Goal: Task Accomplishment & Management: Complete application form

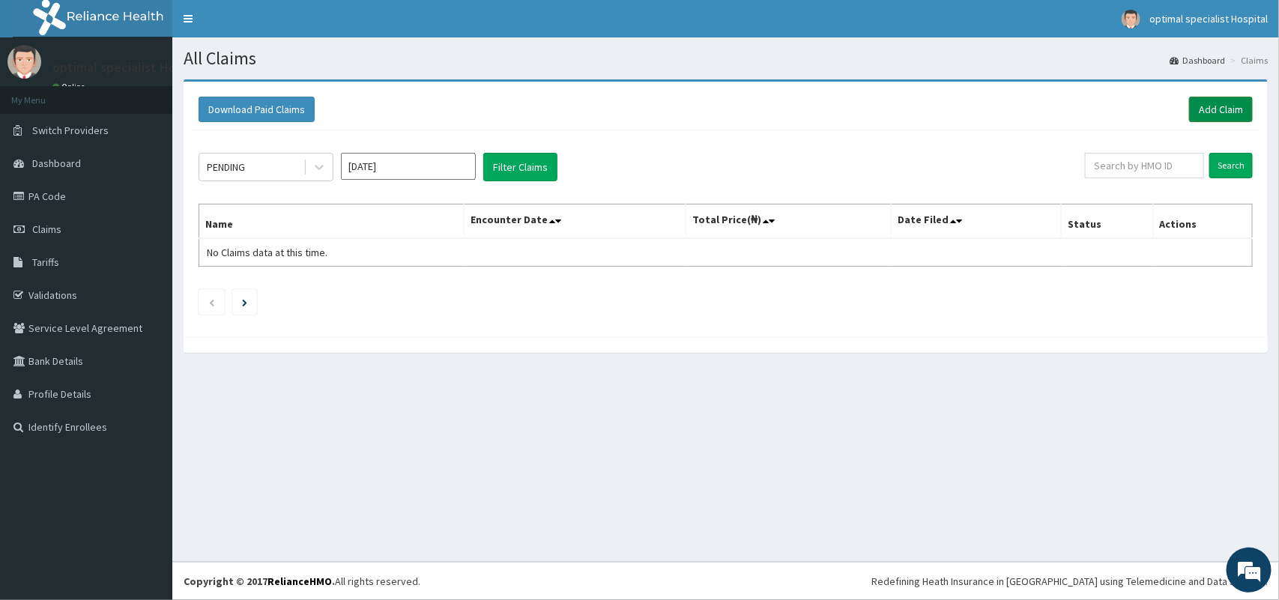
click at [1220, 106] on link "Add Claim" at bounding box center [1221, 109] width 64 height 25
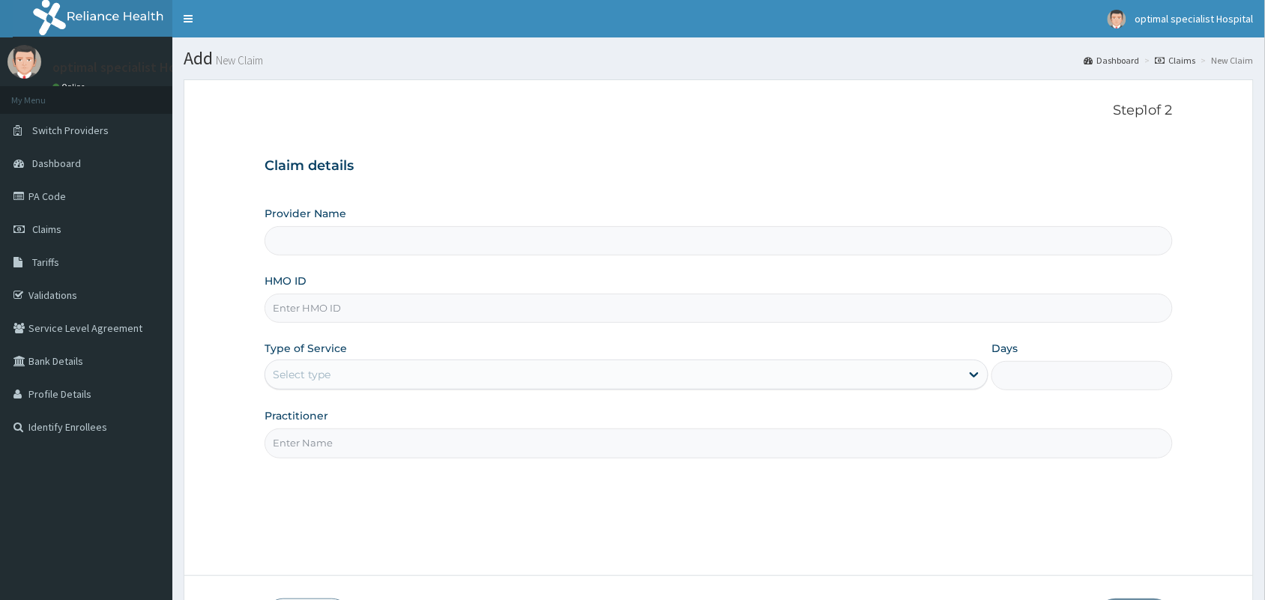
type input "Optimal Specialist Hospitals Ltd"
click at [384, 317] on input "HMO ID" at bounding box center [718, 308] width 908 height 29
type input "WAK/10035/D"
click at [469, 383] on div "Select type" at bounding box center [612, 375] width 695 height 24
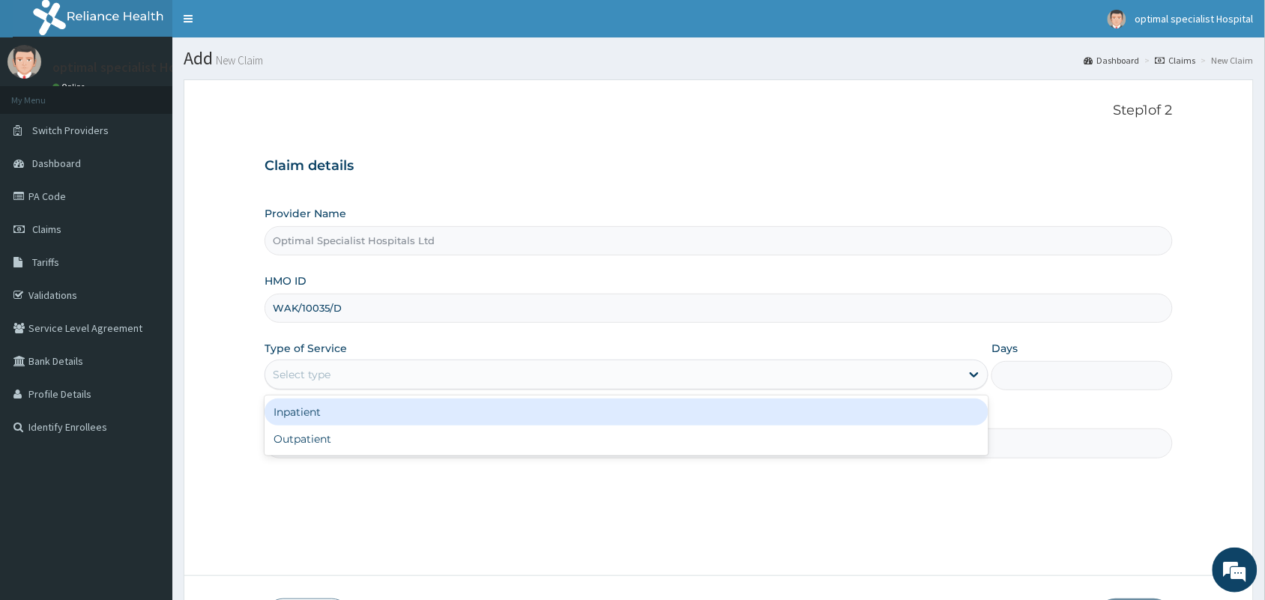
click at [457, 414] on div "Inpatient" at bounding box center [626, 412] width 724 height 27
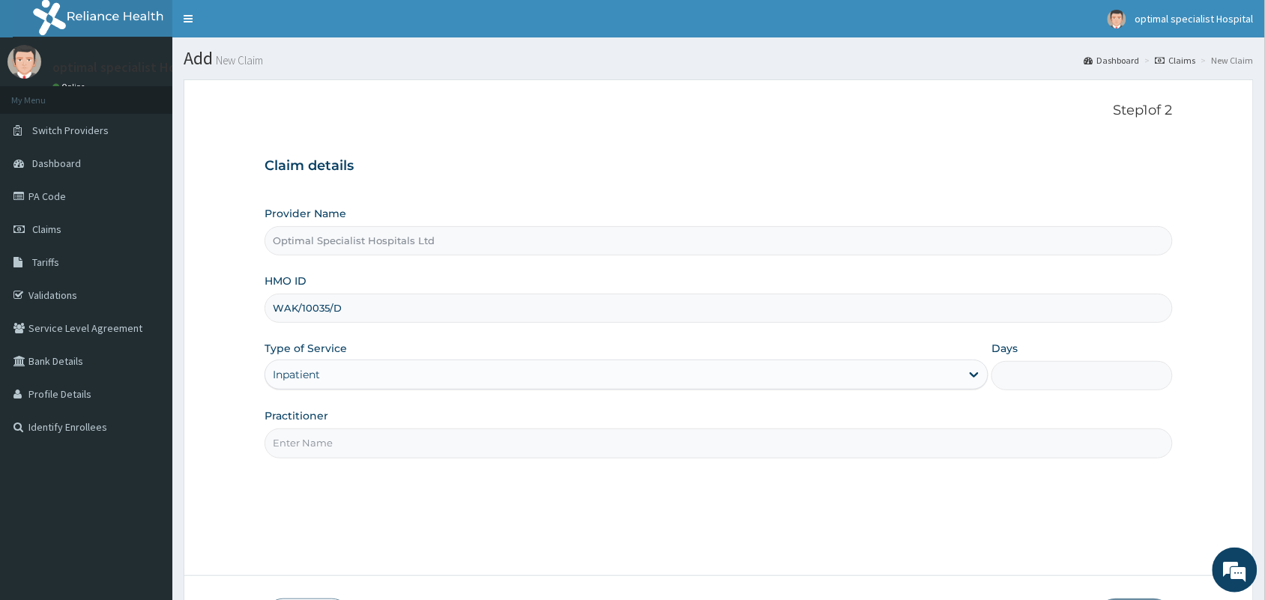
click at [1020, 377] on input "Days" at bounding box center [1081, 375] width 181 height 29
type input "4"
click at [467, 431] on input "Practitioner" at bounding box center [718, 443] width 908 height 29
type input "d"
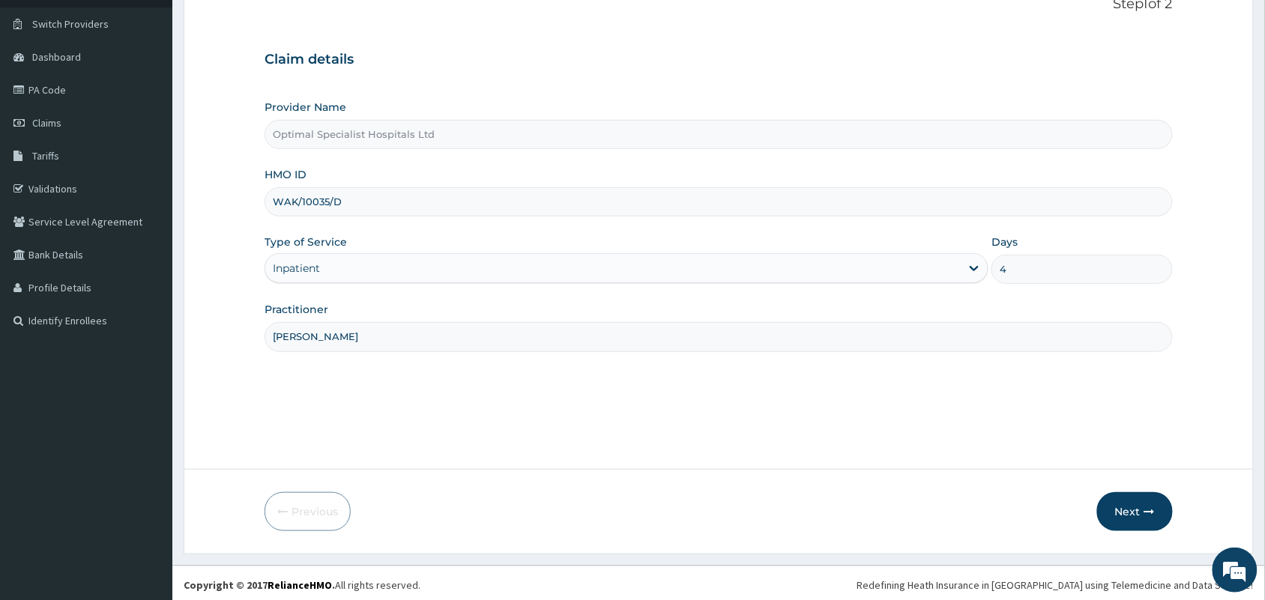
scroll to position [110, 0]
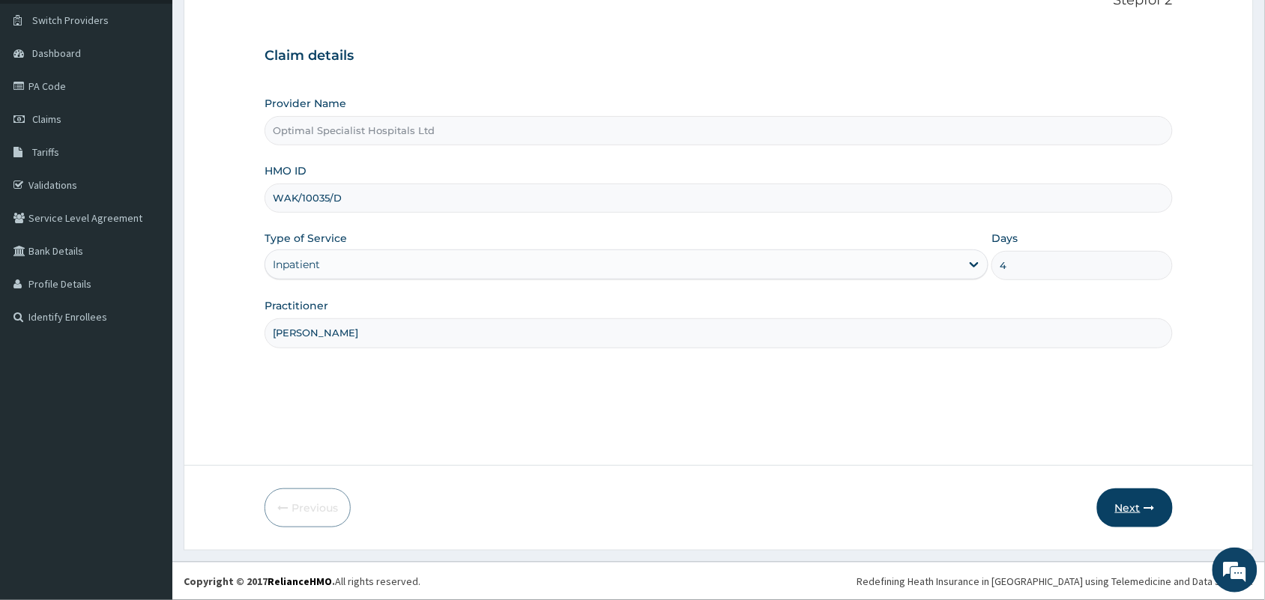
type input "DR BONAVENTURE"
click at [1128, 503] on button "Next" at bounding box center [1135, 507] width 76 height 39
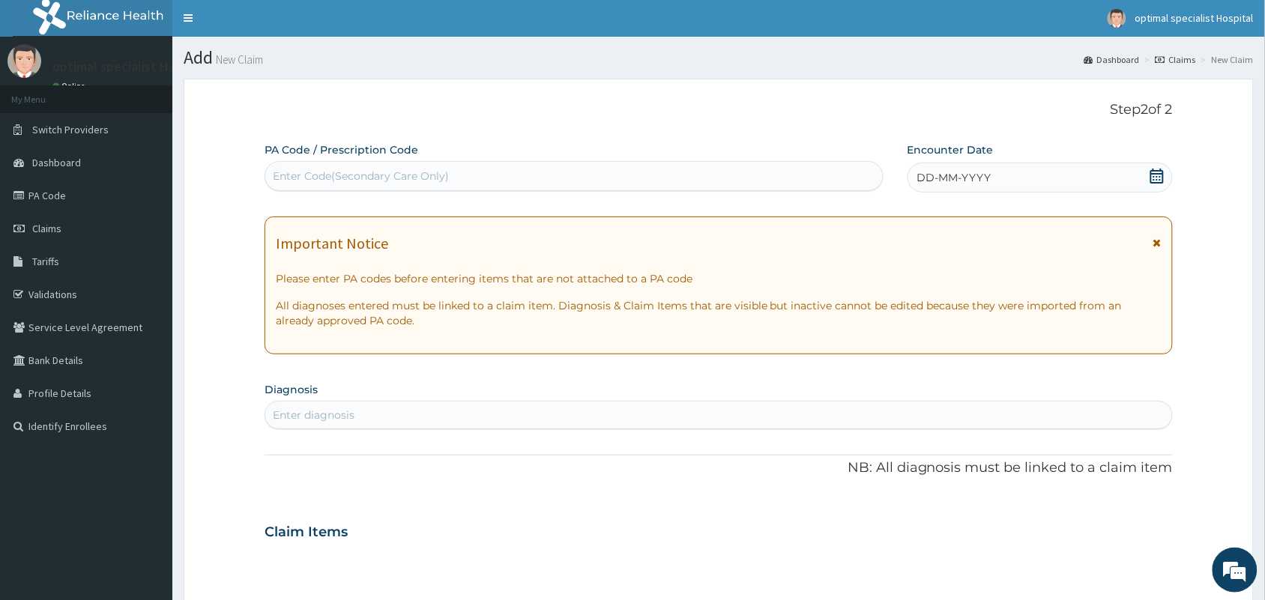
scroll to position [0, 0]
click at [566, 174] on div "Enter Code(Secondary Care Only)" at bounding box center [573, 177] width 617 height 24
type input "PA/D8CD07"
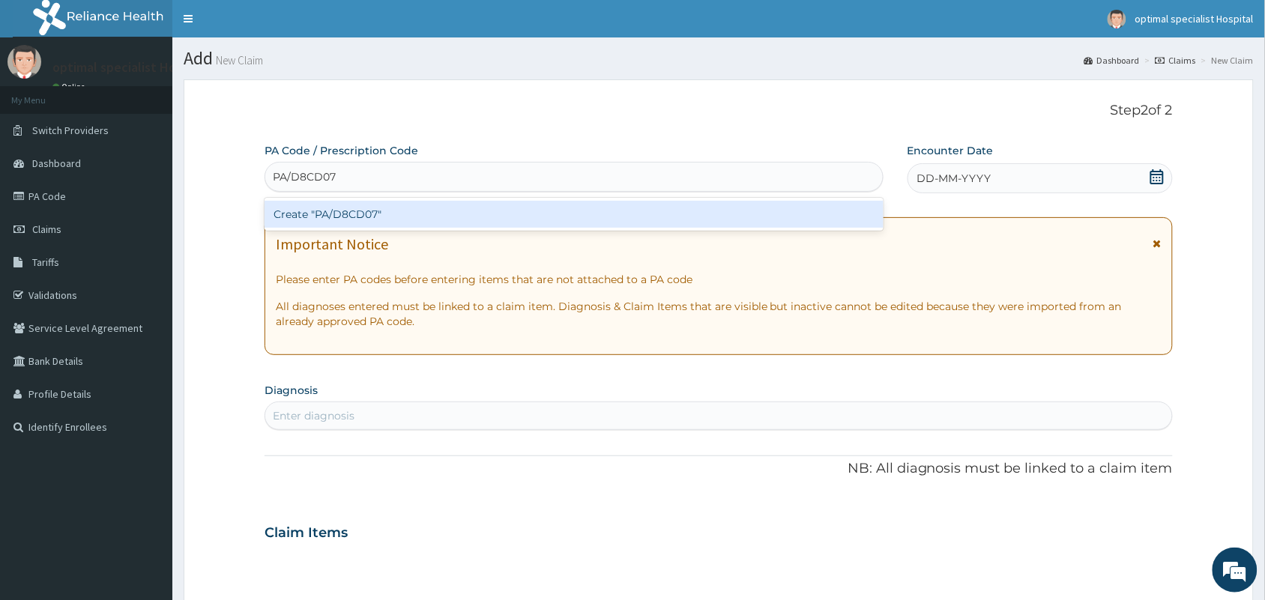
click at [483, 214] on div "Create "PA/D8CD07"" at bounding box center [573, 214] width 619 height 27
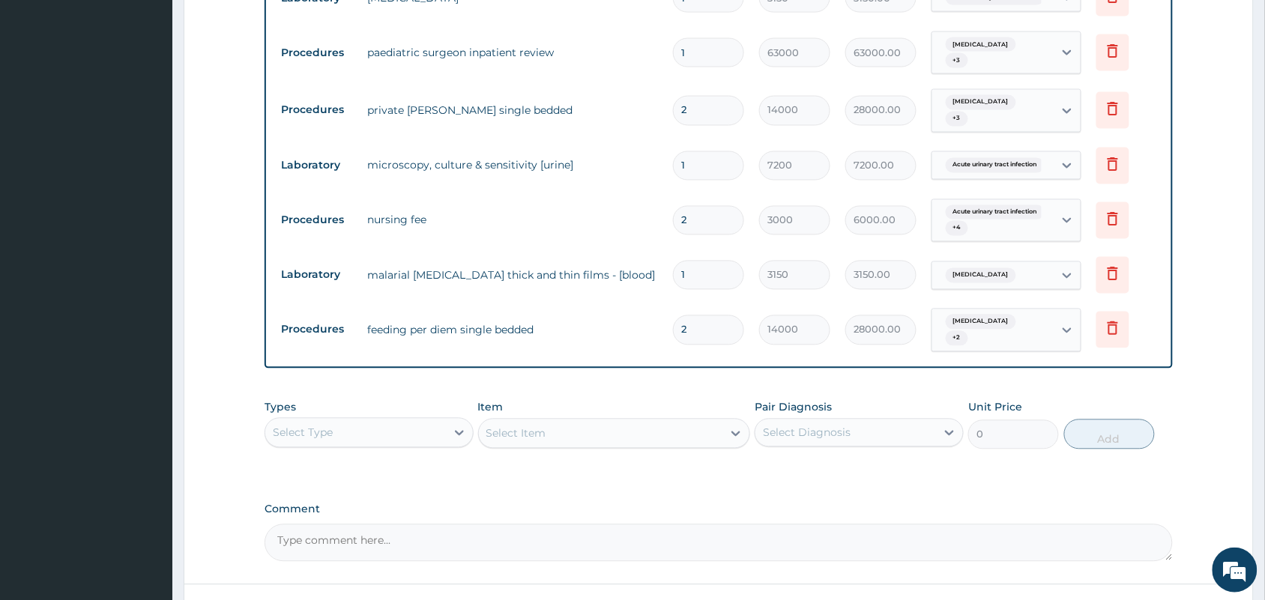
scroll to position [835, 0]
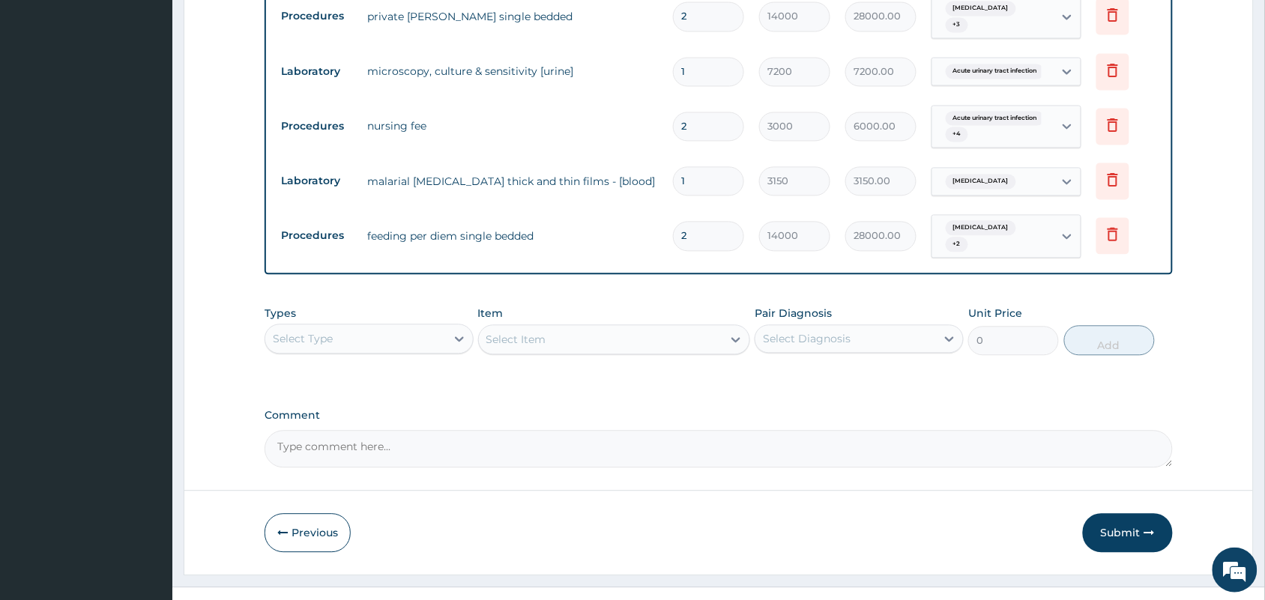
click at [421, 431] on textarea "Comment" at bounding box center [718, 449] width 908 height 37
click at [369, 431] on textarea "ADMISSION BILL" at bounding box center [718, 449] width 908 height 37
paste textarea "The above-named patient was admitted on [DATE] and was discharged on [DATE]; ma…"
drag, startPoint x: 279, startPoint y: 422, endPoint x: 957, endPoint y: 454, distance: 678.0
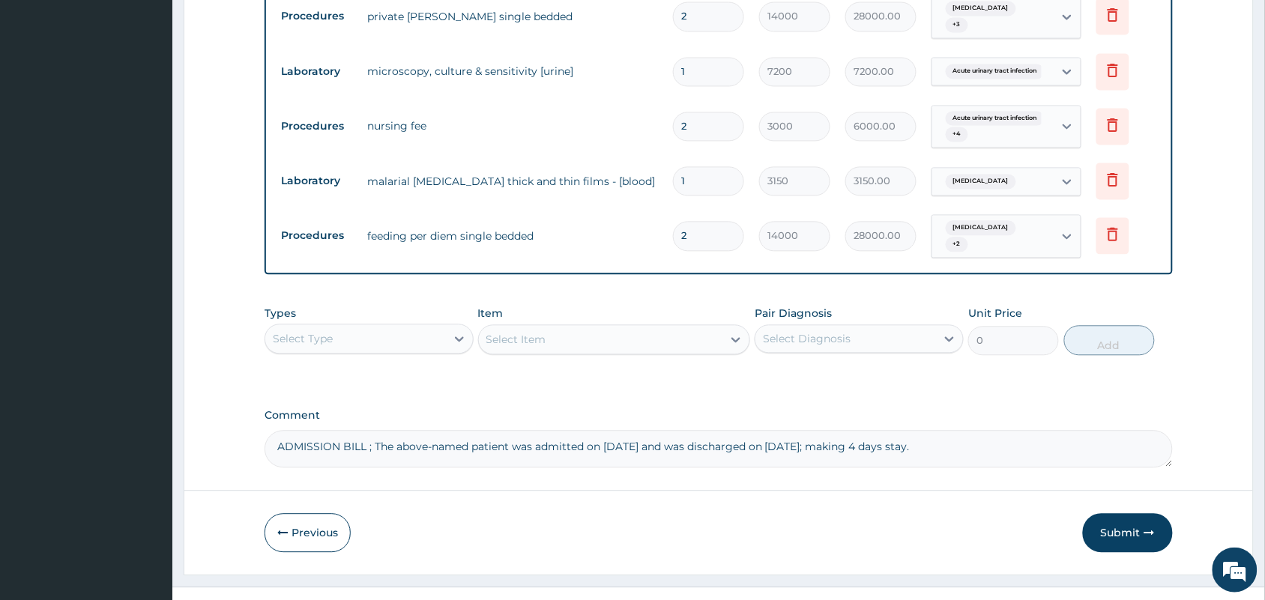
click at [1019, 435] on textarea "ADMISSION BILL ; The above-named patient was admitted on 07/08/2025 and was dis…" at bounding box center [718, 449] width 908 height 37
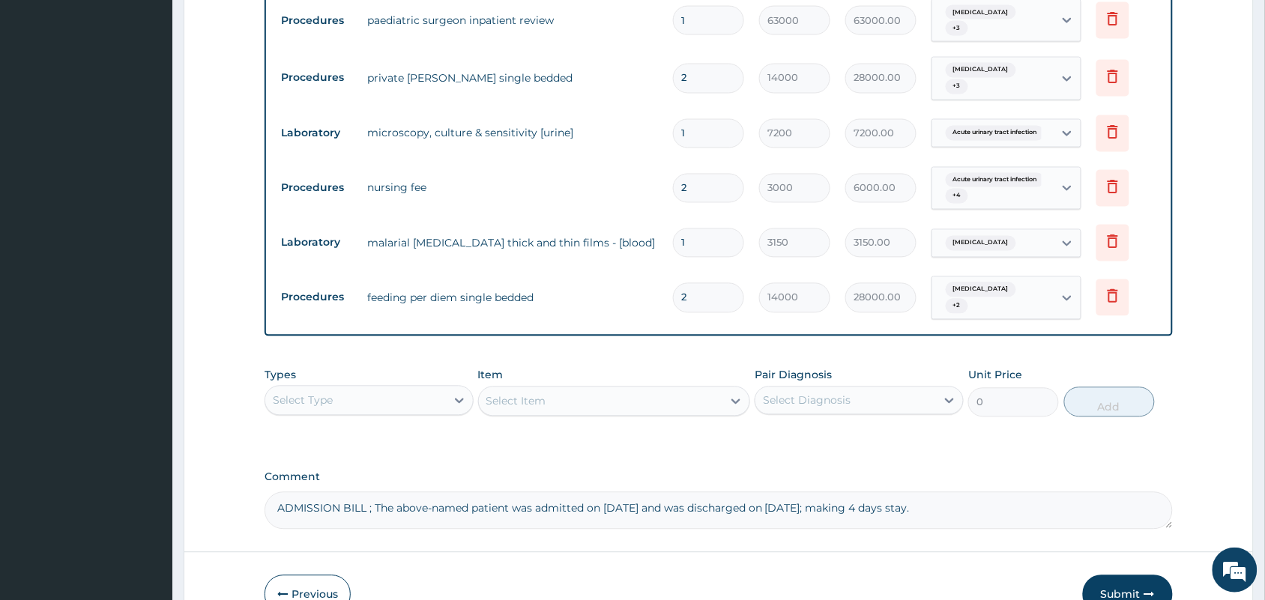
scroll to position [742, 0]
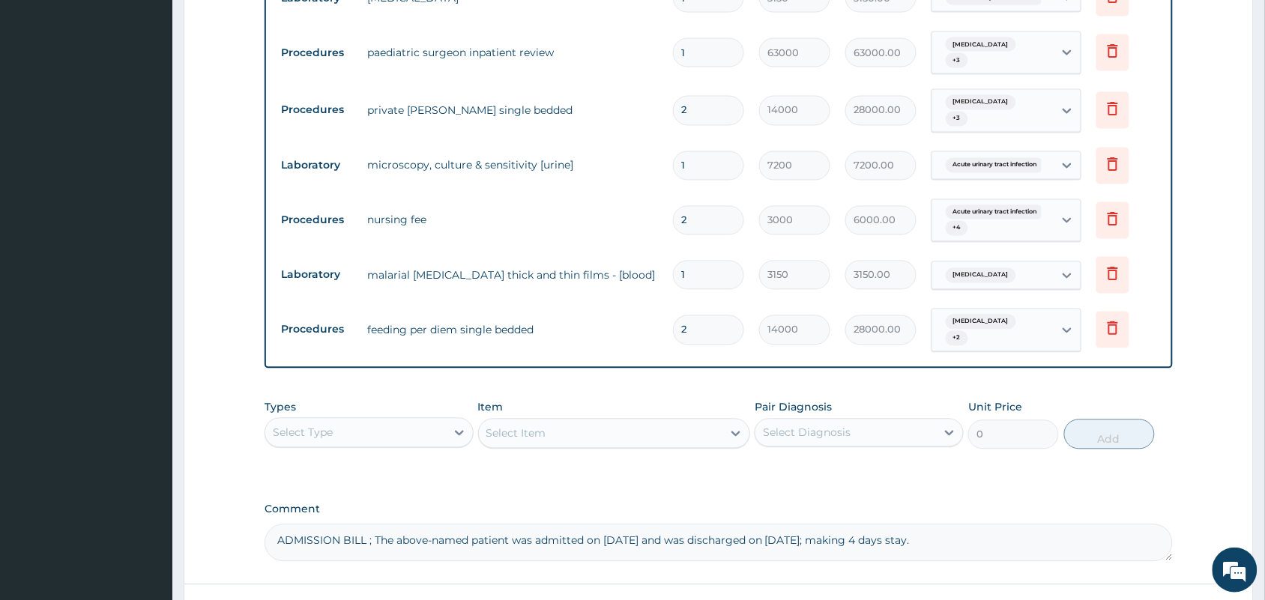
type textarea "ADMISSION BILL ; The above-named patient was admitted on [DATE] and was dischar…"
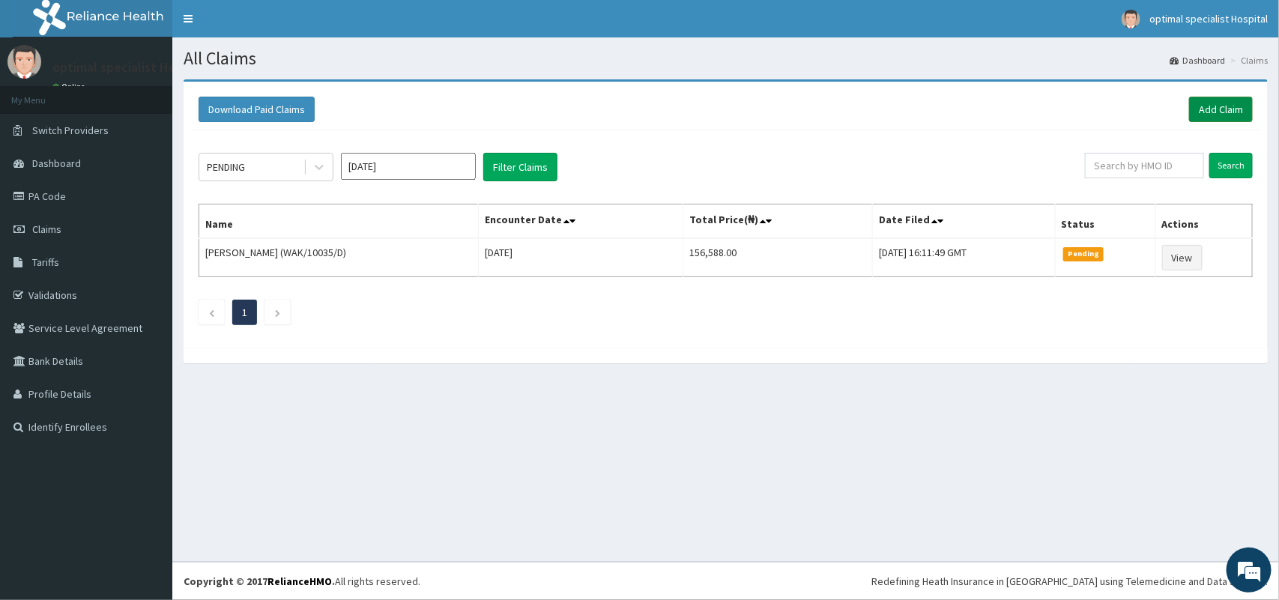
click at [1226, 112] on link "Add Claim" at bounding box center [1221, 109] width 64 height 25
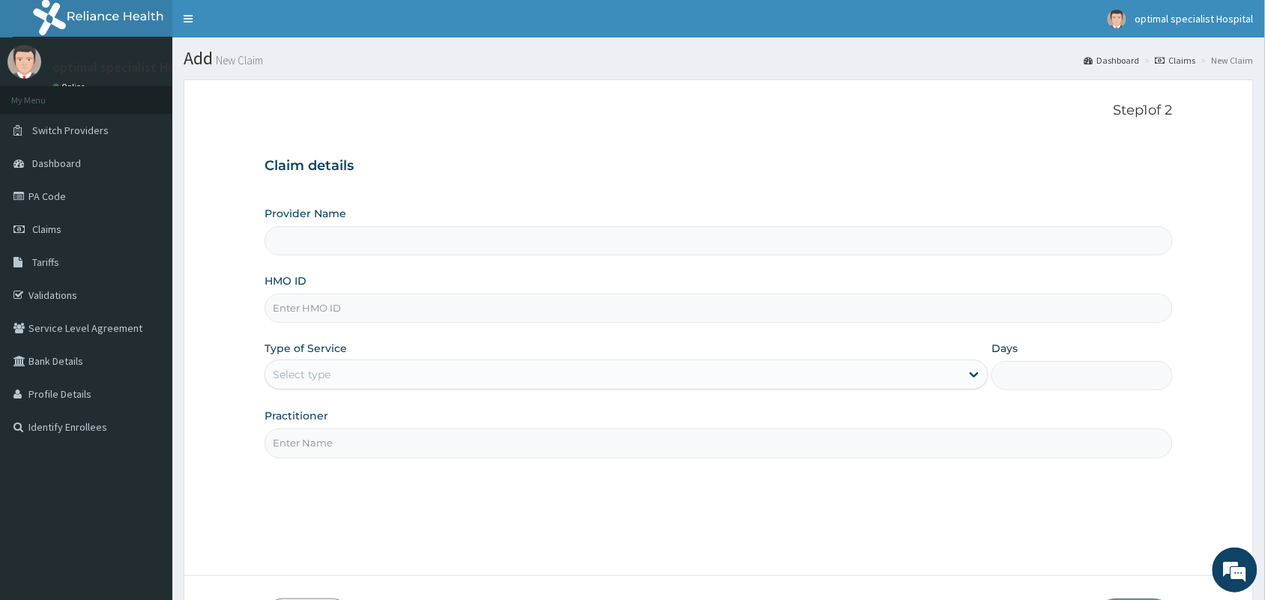
type input "Optimal Specialist Hospitals Ltd"
click at [382, 307] on input "HMO ID" at bounding box center [718, 308] width 908 height 29
type input "WAK/10035/D"
click at [895, 381] on div "Select type" at bounding box center [612, 375] width 695 height 24
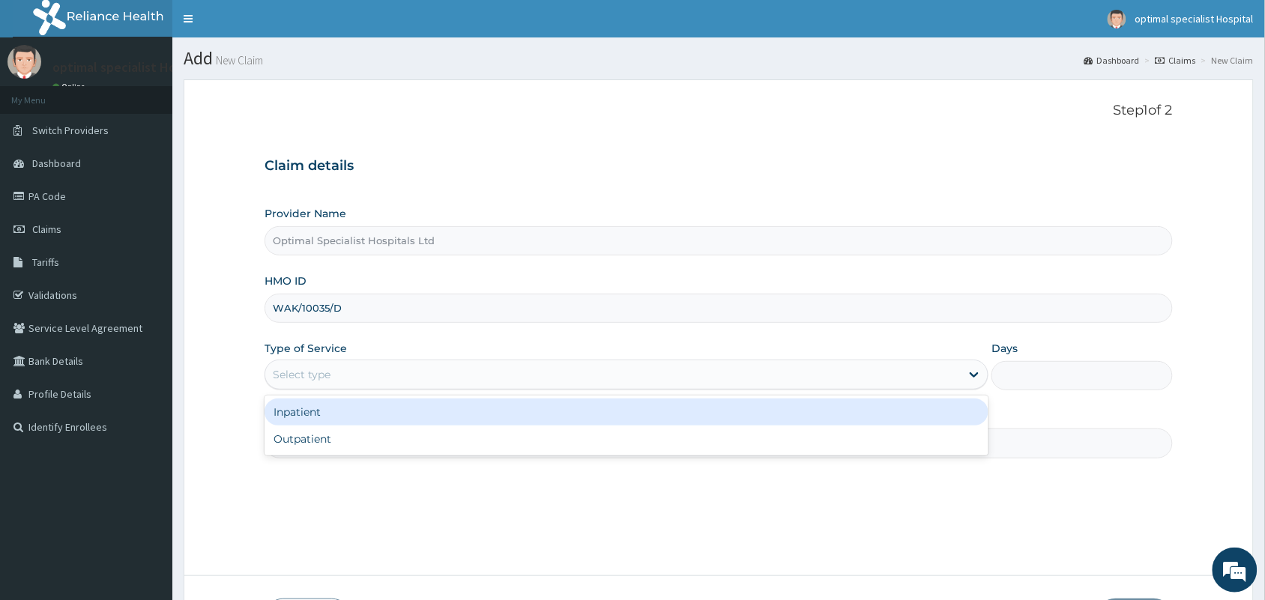
click at [862, 424] on div "Inpatient" at bounding box center [626, 412] width 724 height 27
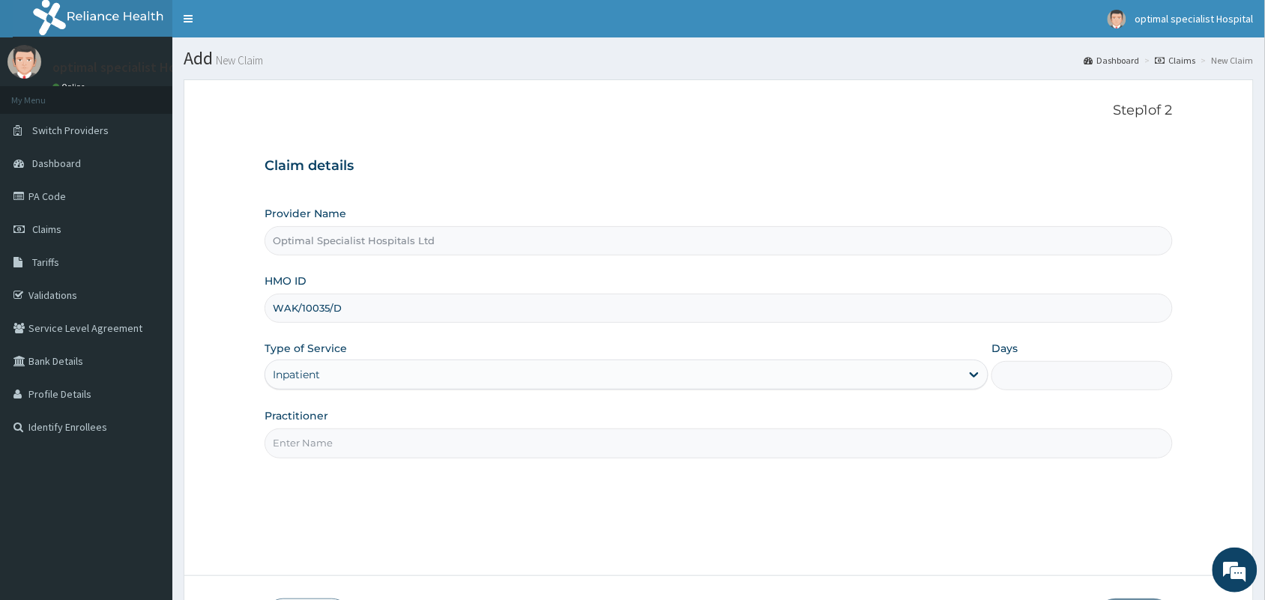
click at [1034, 364] on input "Days" at bounding box center [1081, 375] width 181 height 29
type input "4"
click at [691, 453] on input "Practitioner" at bounding box center [718, 443] width 908 height 29
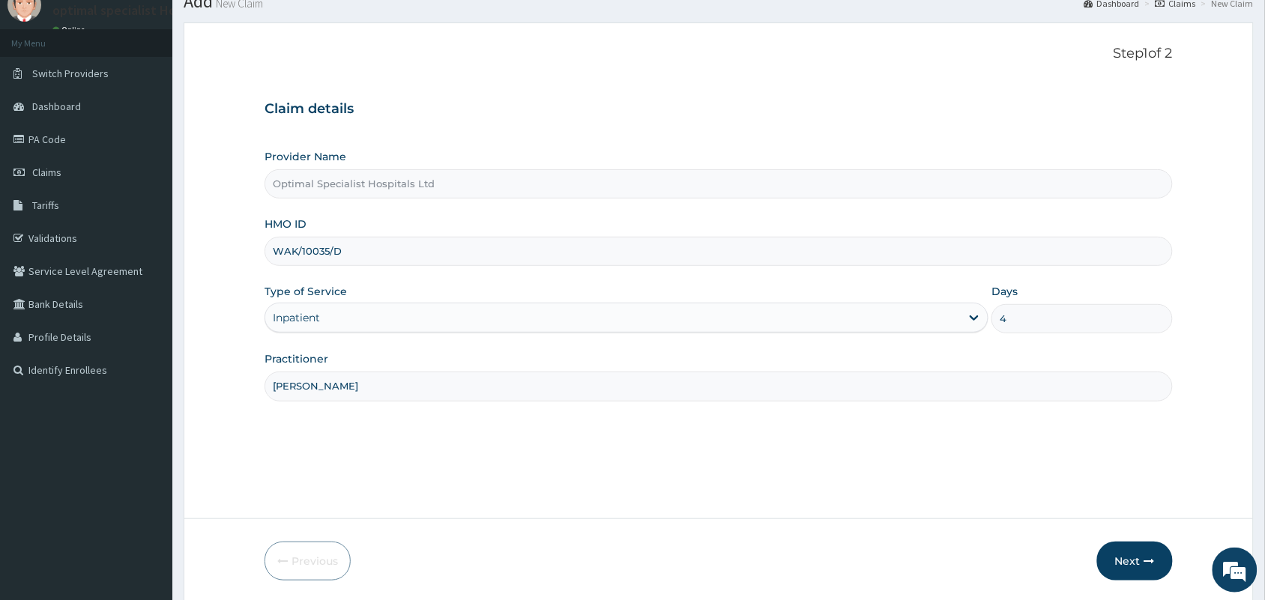
scroll to position [110, 0]
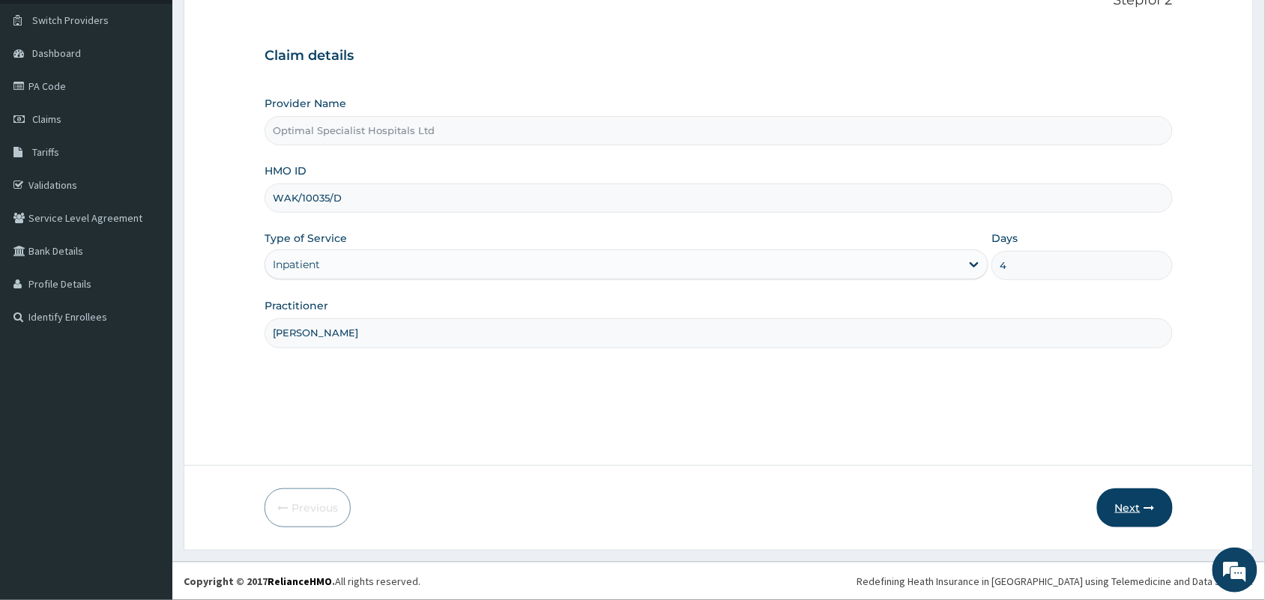
type input "DR BONAVENTURE"
click at [1110, 506] on button "Next" at bounding box center [1135, 507] width 76 height 39
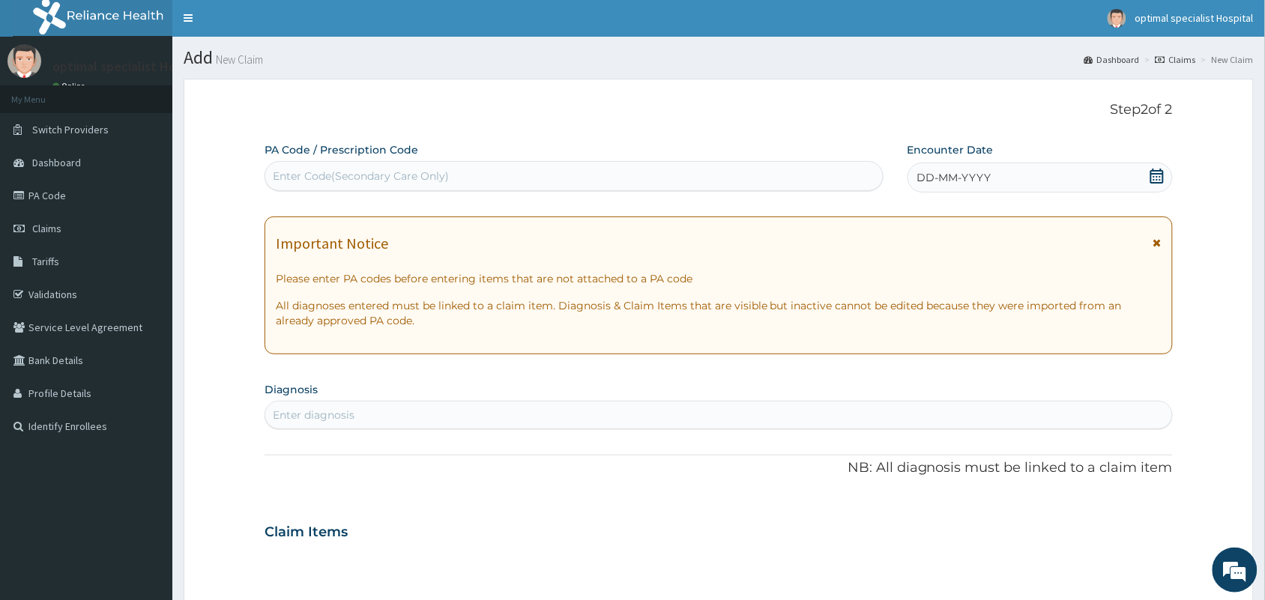
scroll to position [0, 0]
click at [472, 173] on div "Enter Code(Secondary Care Only)" at bounding box center [573, 177] width 617 height 24
type input "PA/4C703A"
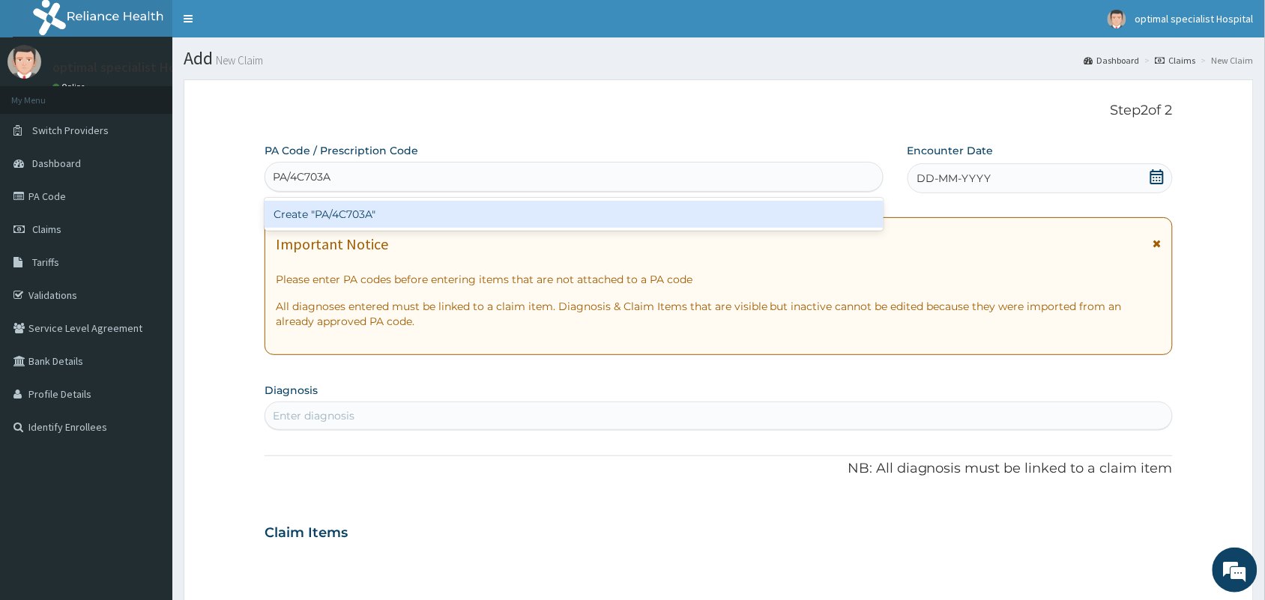
click at [380, 219] on div "Create "PA/4C703A"" at bounding box center [573, 214] width 619 height 27
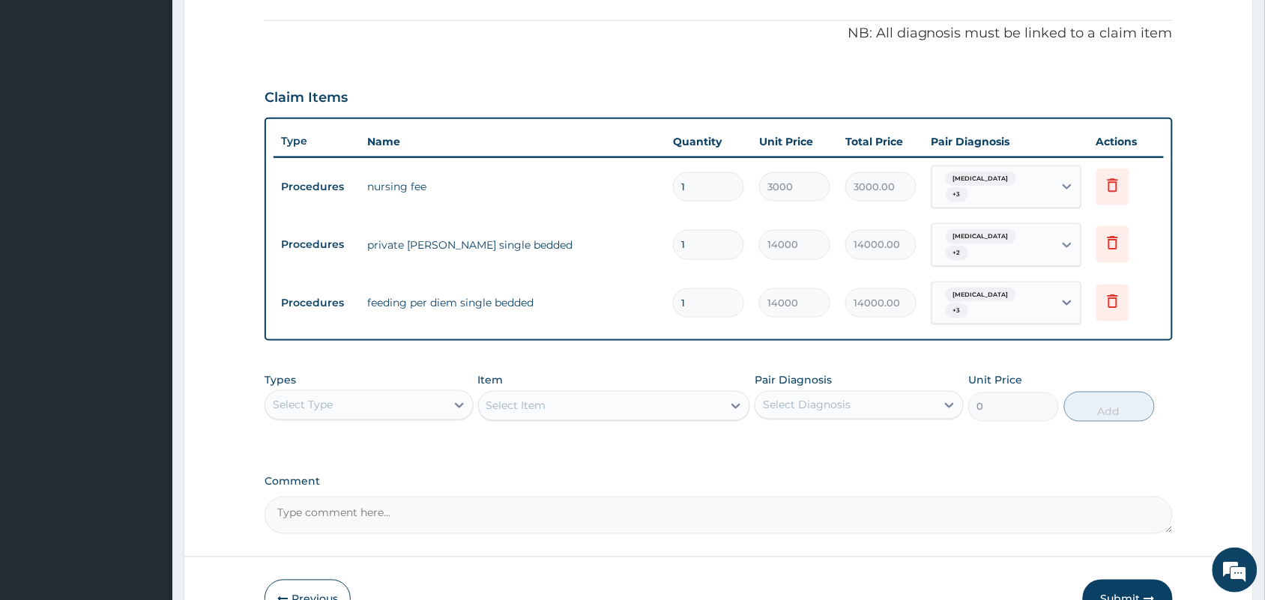
scroll to position [512, 0]
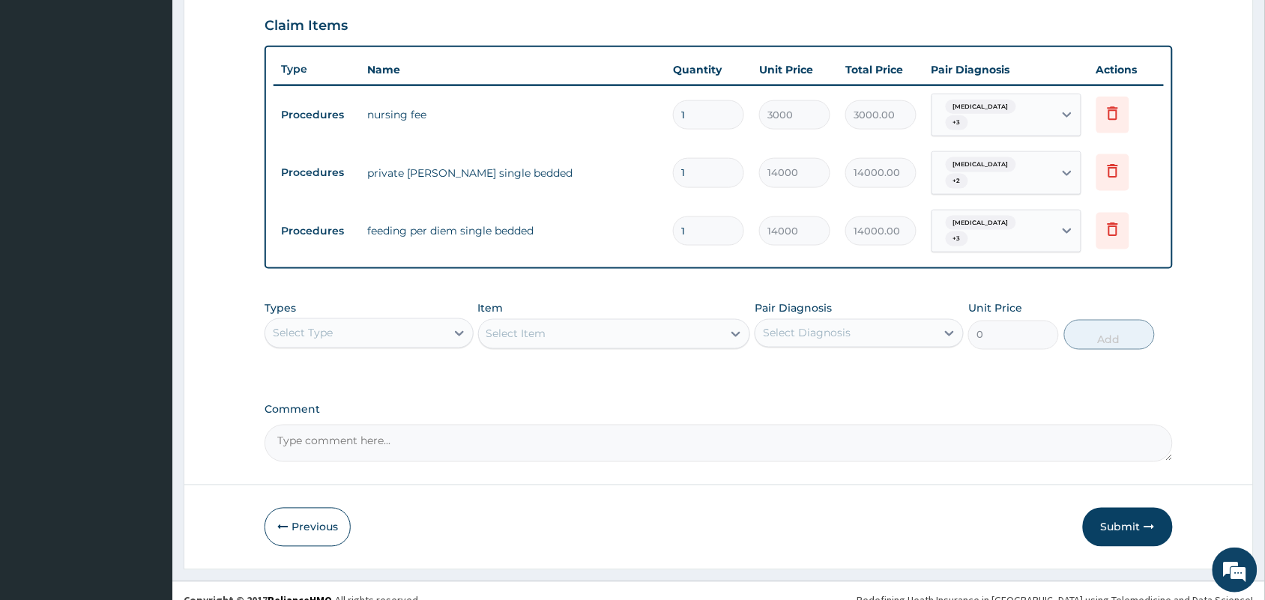
click at [448, 425] on textarea "Comment" at bounding box center [718, 443] width 908 height 37
paste textarea "ADMISSION BILL ; The above-named patient was admitted on 07/08/2025 and was dis…"
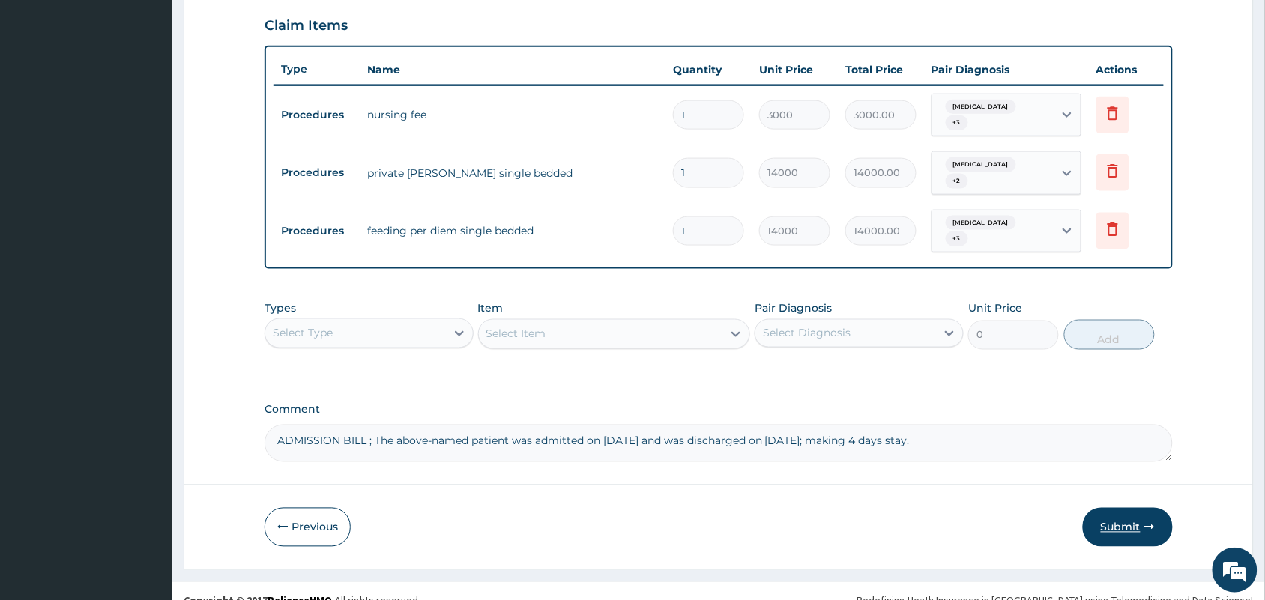
type textarea "ADMISSION BILL ; The above-named patient was admitted on 07/08/2025 and was dis…"
click at [1137, 508] on button "Submit" at bounding box center [1128, 527] width 90 height 39
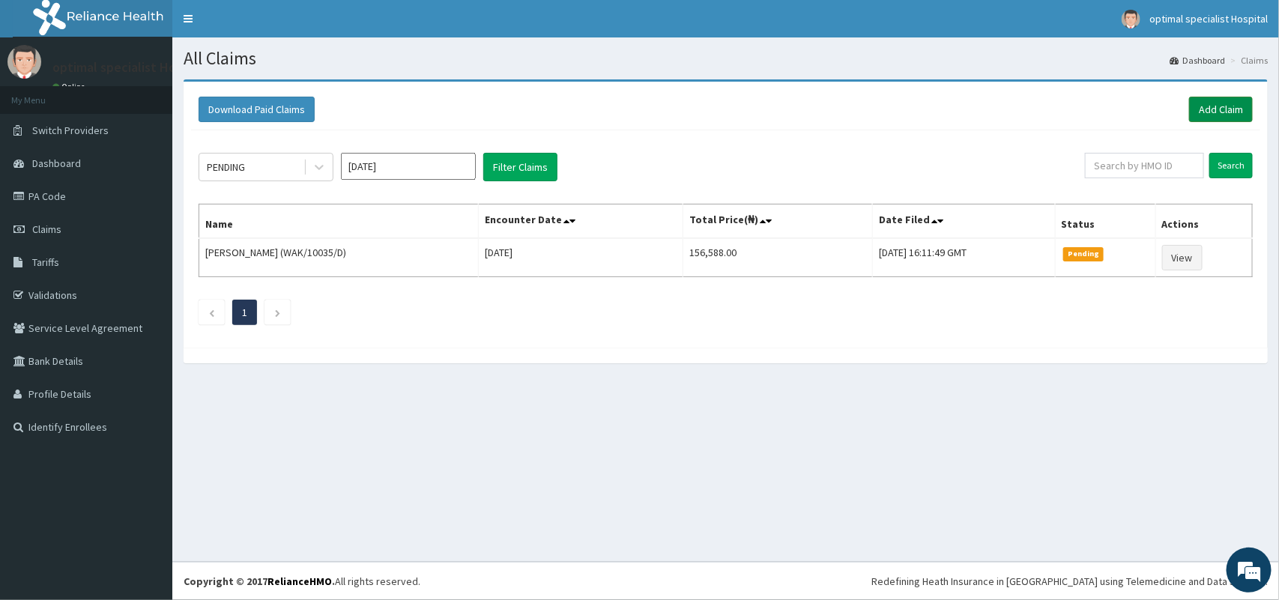
click at [1212, 110] on link "Add Claim" at bounding box center [1221, 109] width 64 height 25
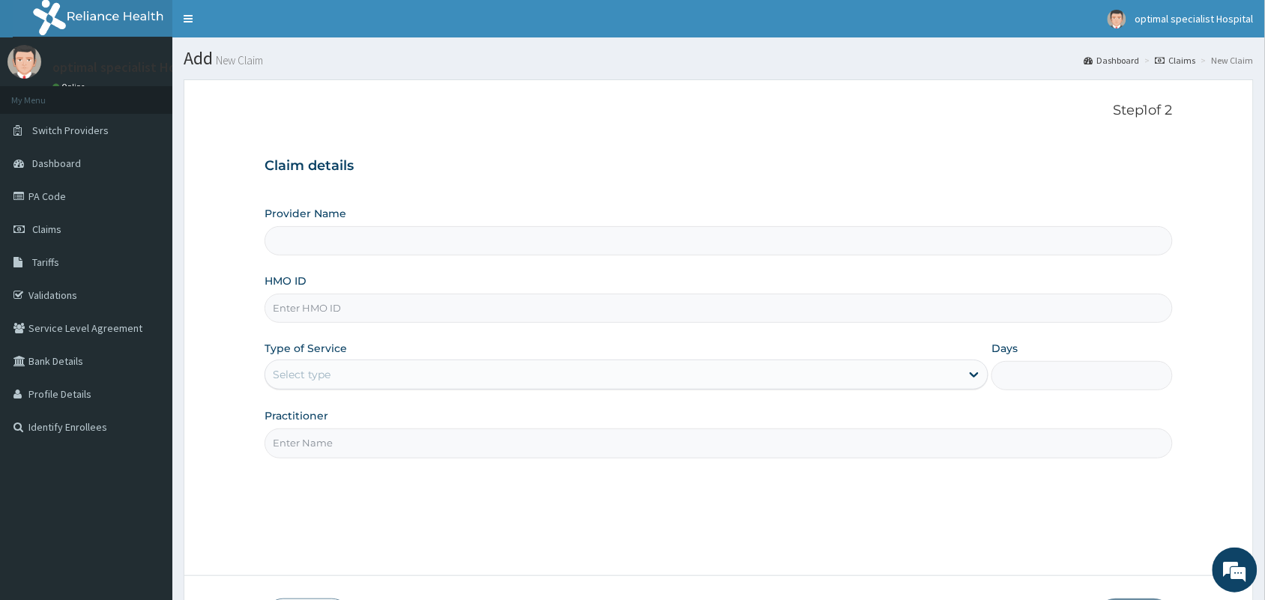
type input "Optimal Specialist Hospitals Ltd"
click at [332, 300] on input "HMO ID" at bounding box center [718, 308] width 908 height 29
type input "WAK/10035/D"
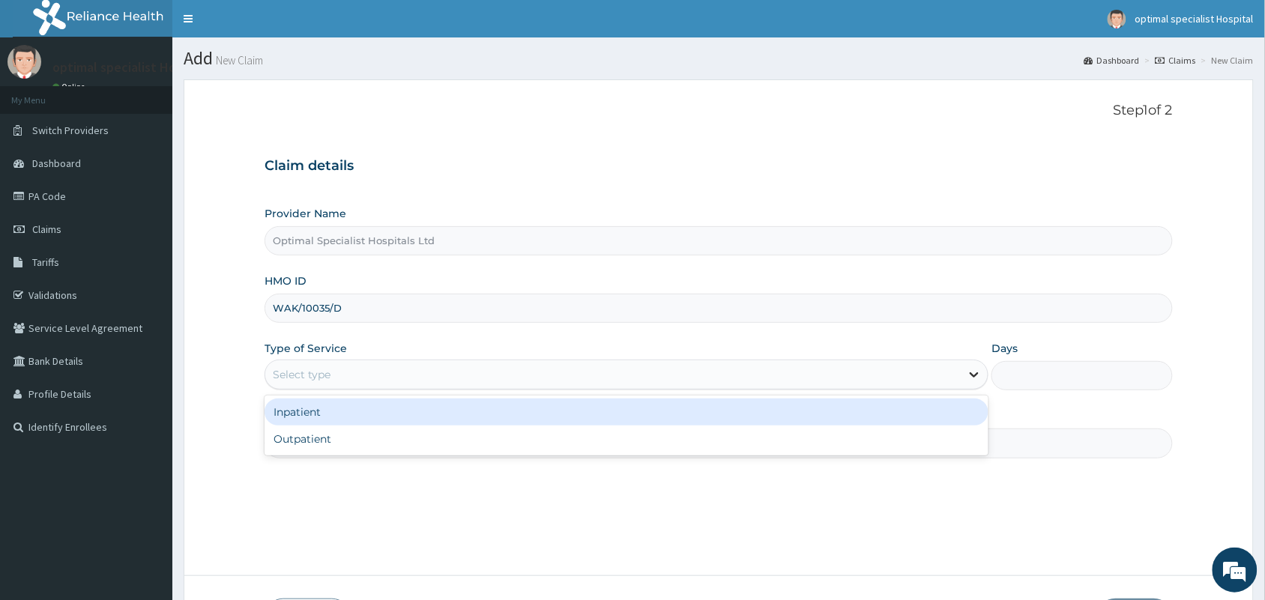
click at [975, 373] on icon at bounding box center [973, 374] width 15 height 15
click at [645, 407] on div "Inpatient" at bounding box center [626, 412] width 724 height 27
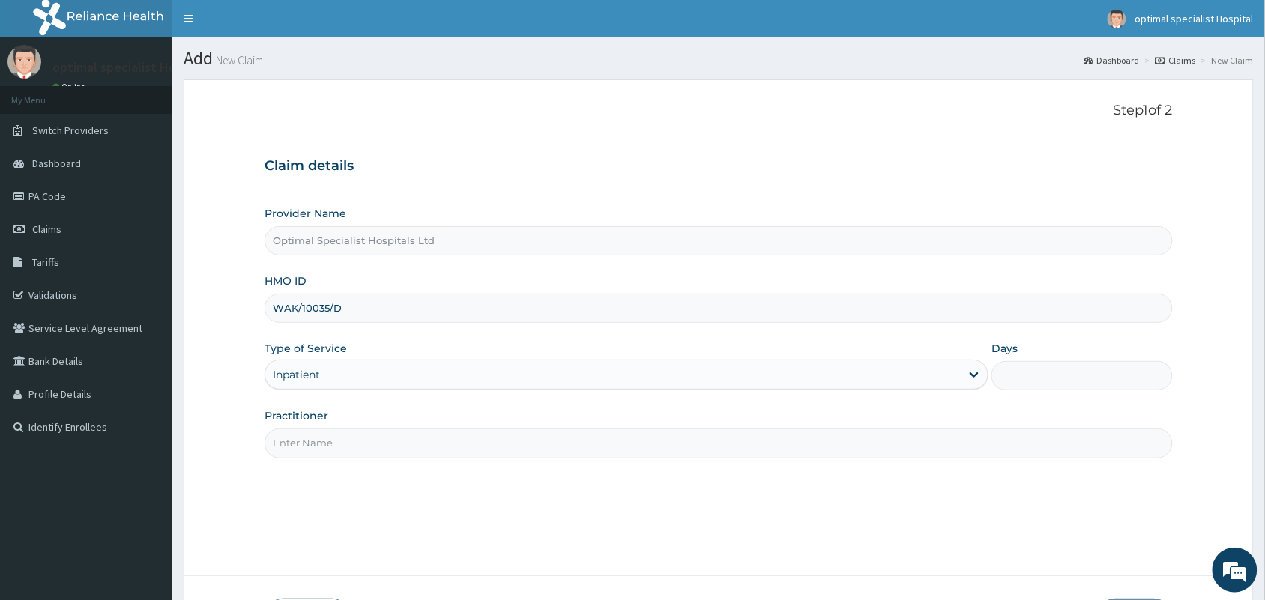
click at [1090, 387] on input "Days" at bounding box center [1081, 375] width 181 height 29
type input "4"
click at [787, 448] on input "Practitioner" at bounding box center [718, 443] width 908 height 29
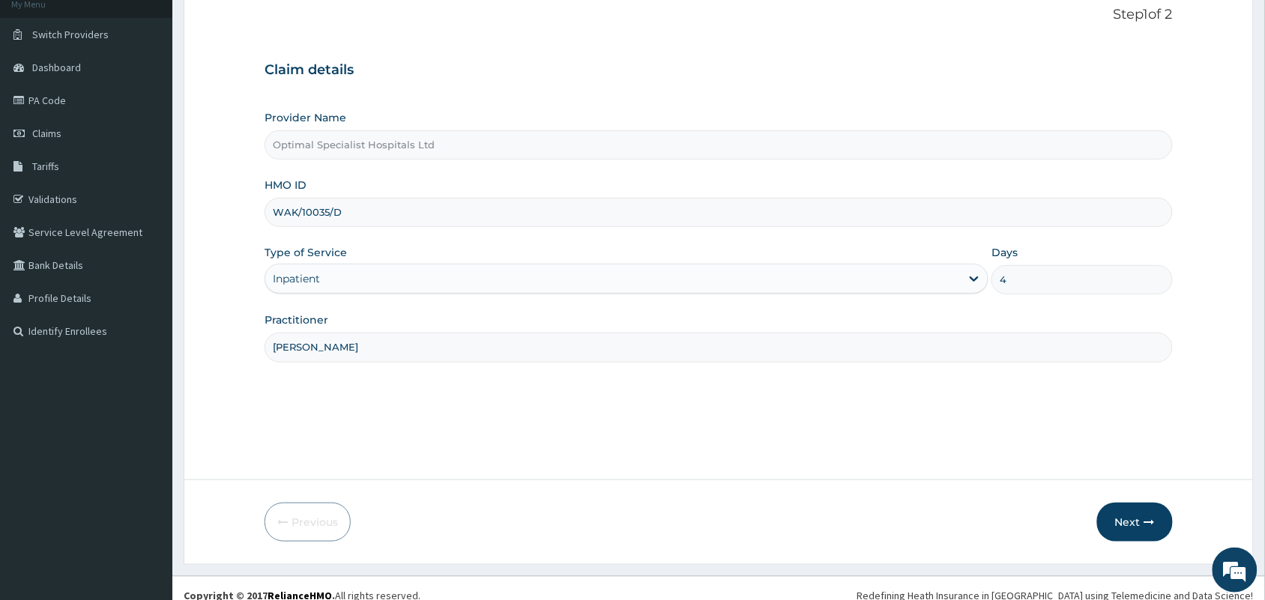
scroll to position [110, 0]
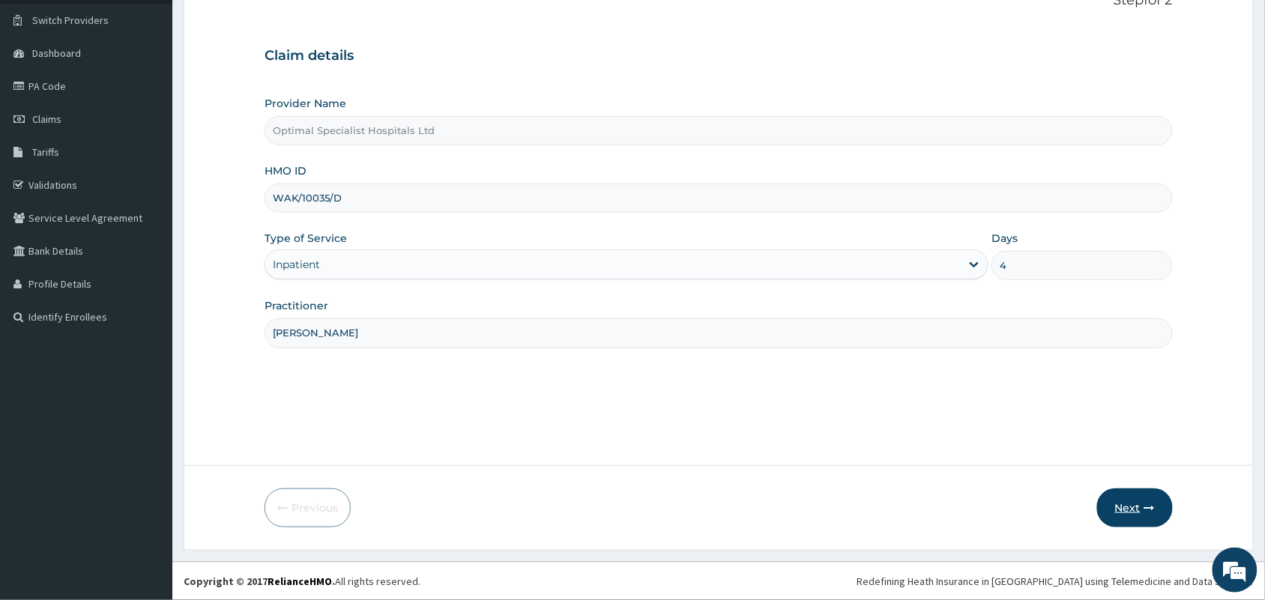
type input "[PERSON_NAME]"
click at [1129, 499] on button "Next" at bounding box center [1135, 507] width 76 height 39
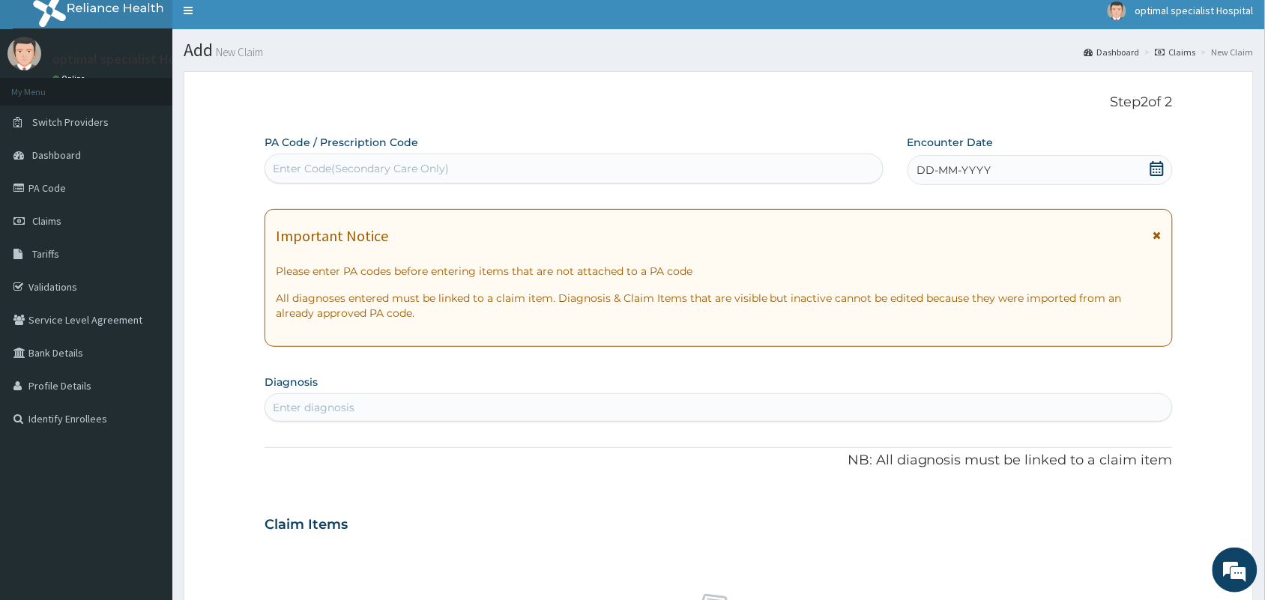
scroll to position [0, 0]
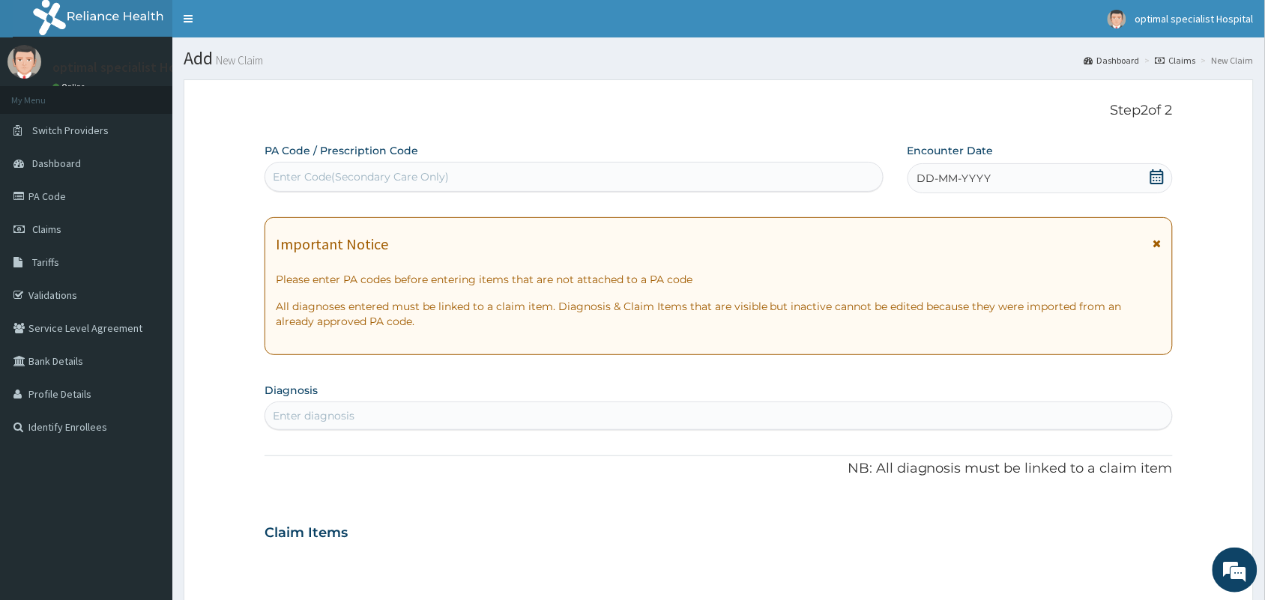
click at [574, 174] on div "Enter Code(Secondary Care Only)" at bounding box center [573, 177] width 617 height 24
type input "PA/778FES"
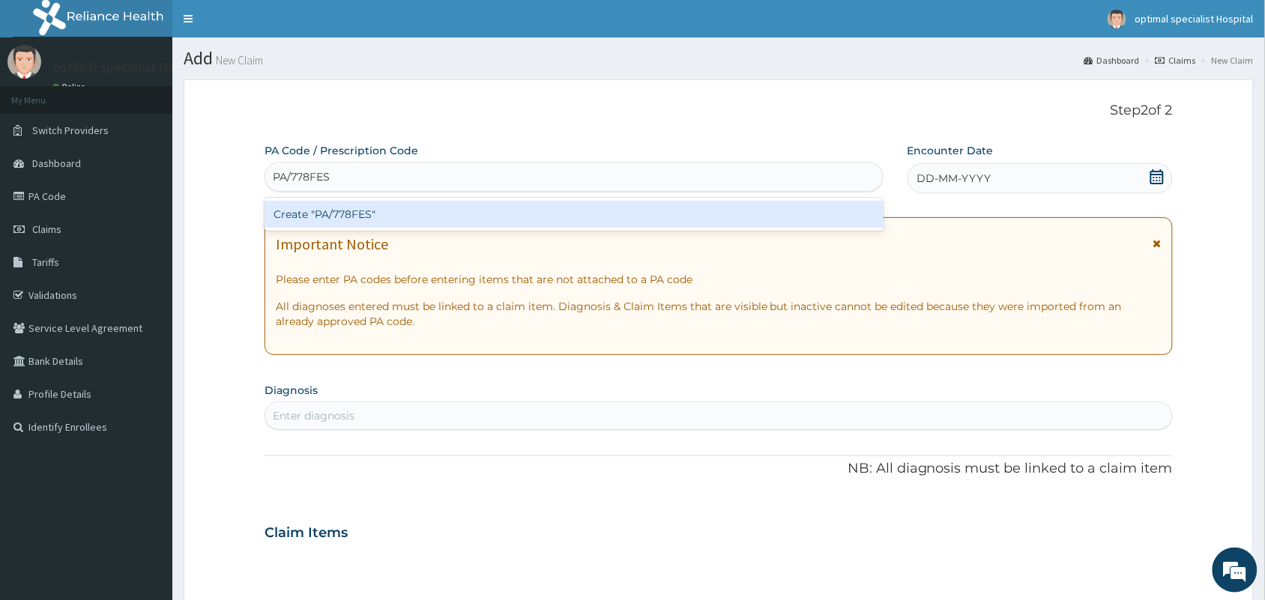
click at [691, 219] on div "Create "PA/778FES"" at bounding box center [573, 214] width 619 height 27
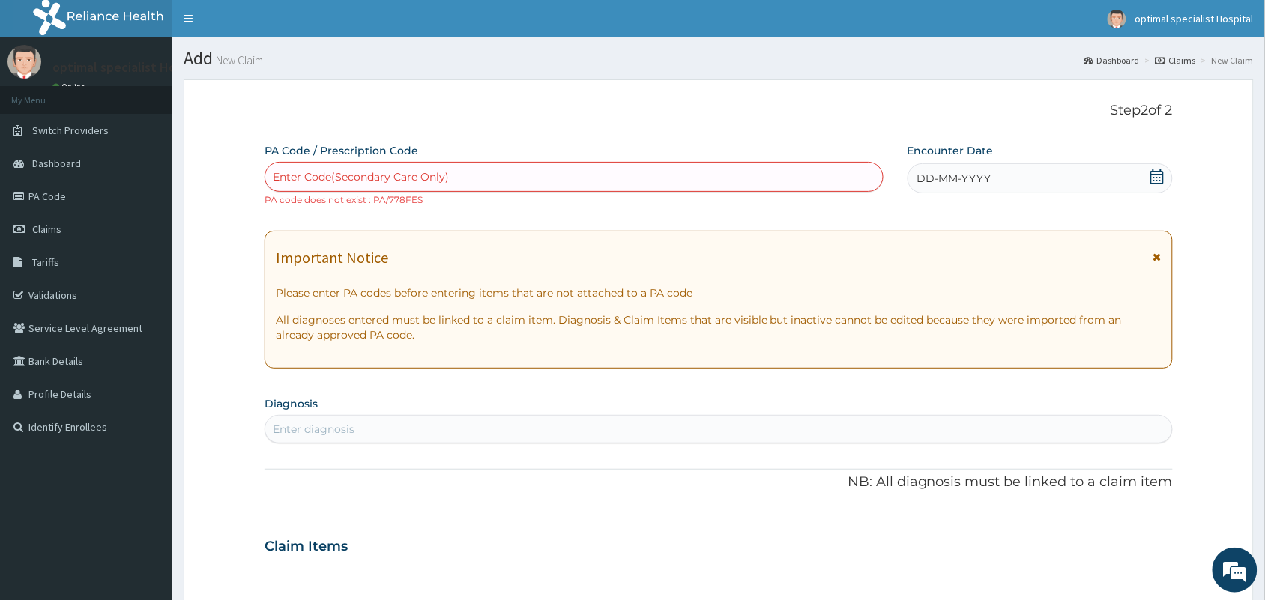
click at [470, 170] on div "Enter Code(Secondary Care Only)" at bounding box center [573, 177] width 617 height 24
click at [469, 184] on div "Enter Code(Secondary Care Only)" at bounding box center [573, 177] width 617 height 24
click at [473, 175] on div "Enter Code(Secondary Care Only)" at bounding box center [573, 177] width 617 height 24
type input "PA/"
paste input "PA/778FE5"
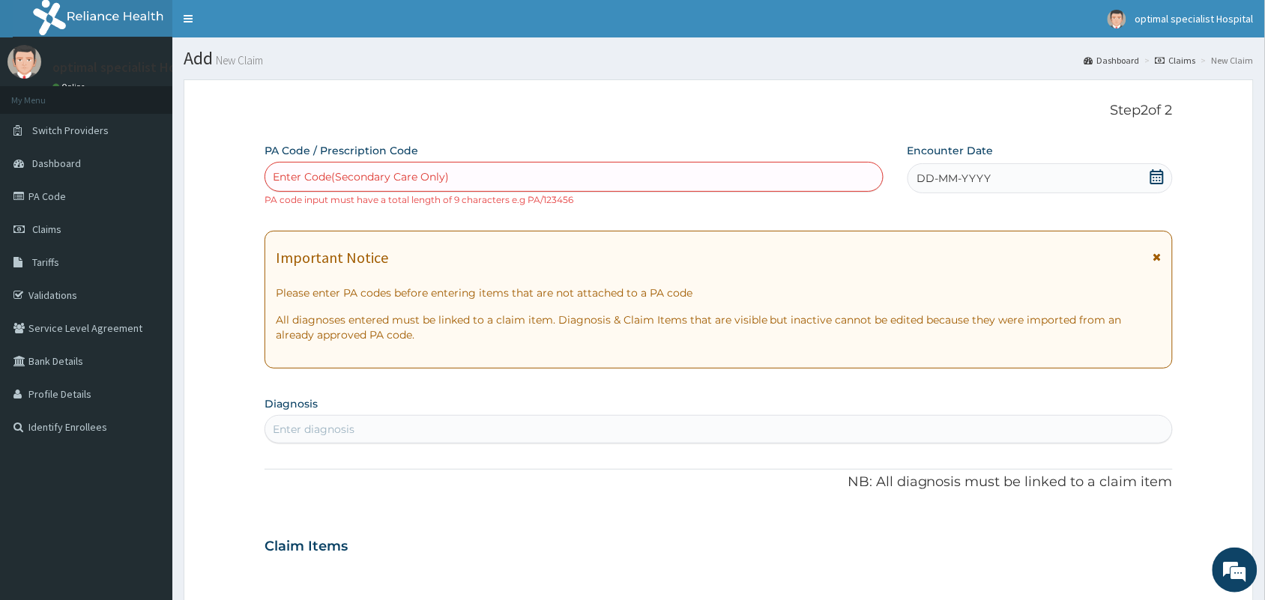
type input "PA/778FE5"
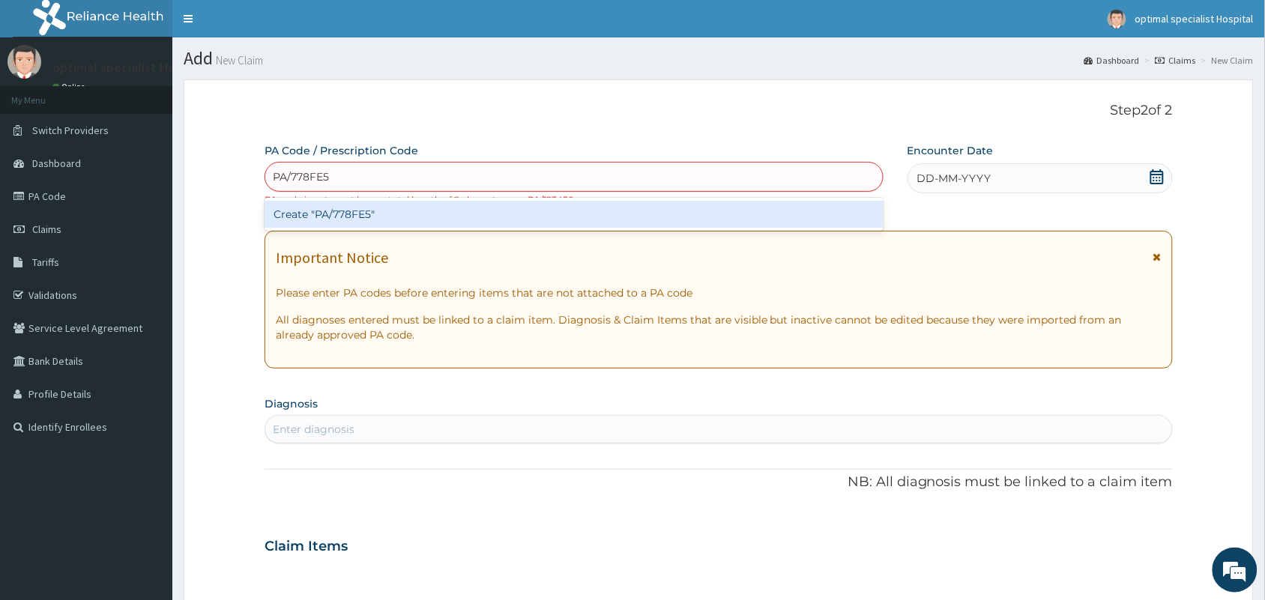
click at [383, 214] on div "Create "PA/778FE5"" at bounding box center [573, 214] width 619 height 27
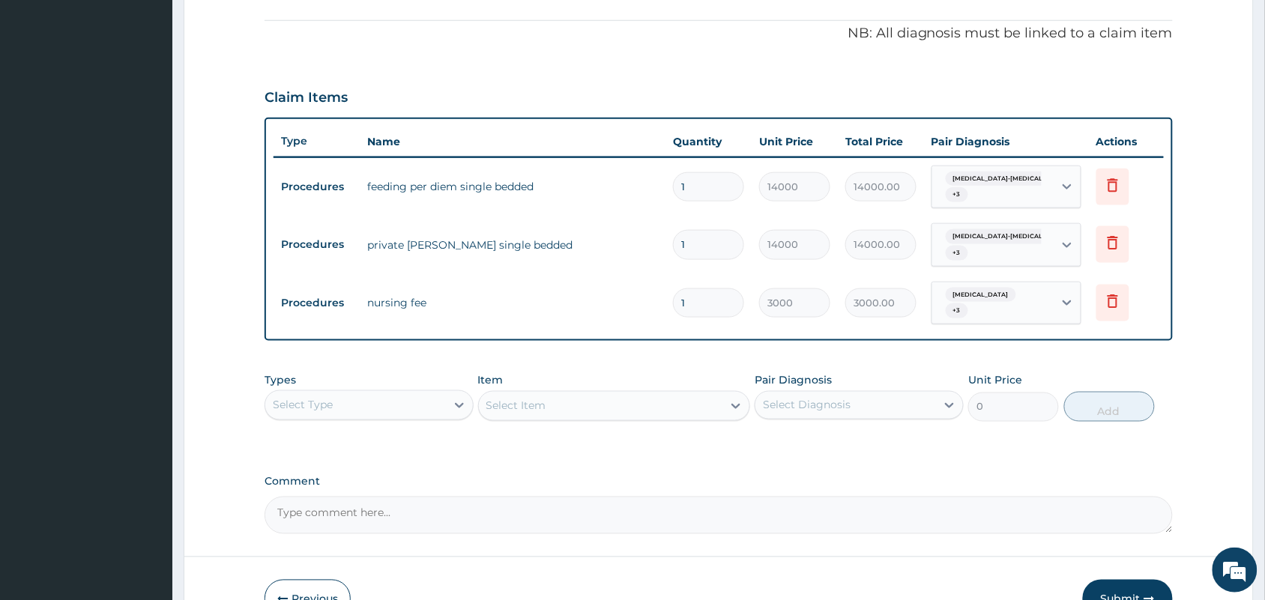
scroll to position [525, 0]
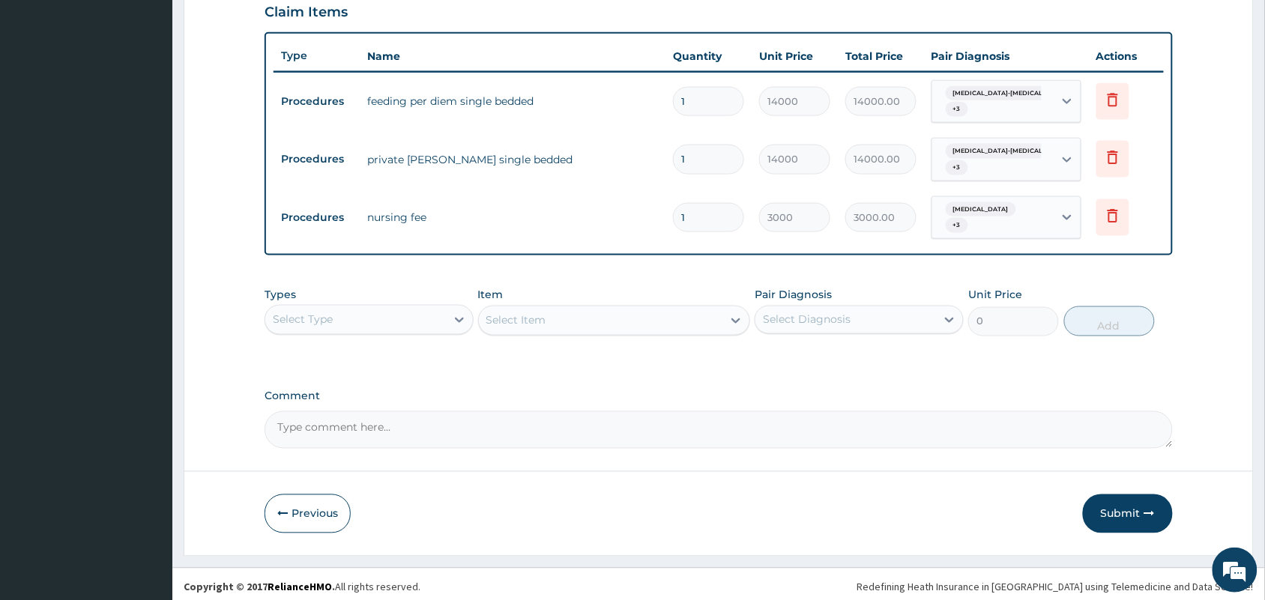
click at [533, 431] on textarea "Comment" at bounding box center [718, 429] width 908 height 37
paste textarea "PA/778FE5"
type textarea "PA/778FE5"
drag, startPoint x: 383, startPoint y: 418, endPoint x: 156, endPoint y: 378, distance: 230.4
click at [166, 407] on div "R EL Toggle navigation optimal specialist Hospital optimal specialist Hospital …" at bounding box center [632, 40] width 1265 height 1131
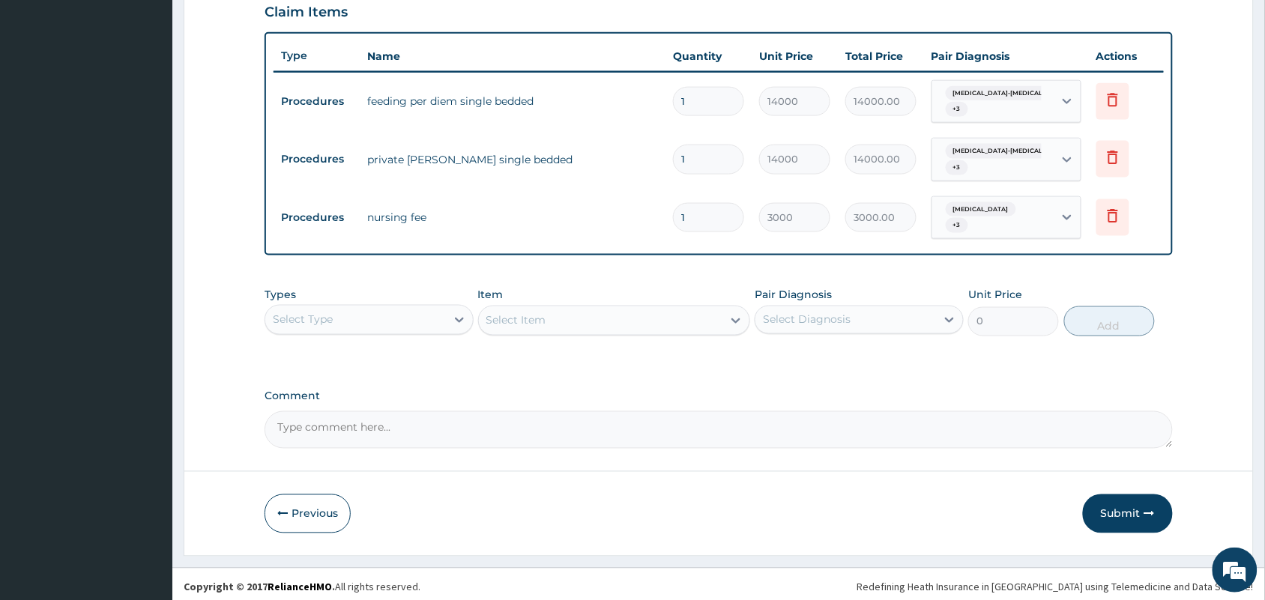
click at [562, 422] on textarea "Comment" at bounding box center [718, 429] width 908 height 37
paste textarea "The above-named patient was admitted on [DATE] and was discharged on [DATE]; ma…"
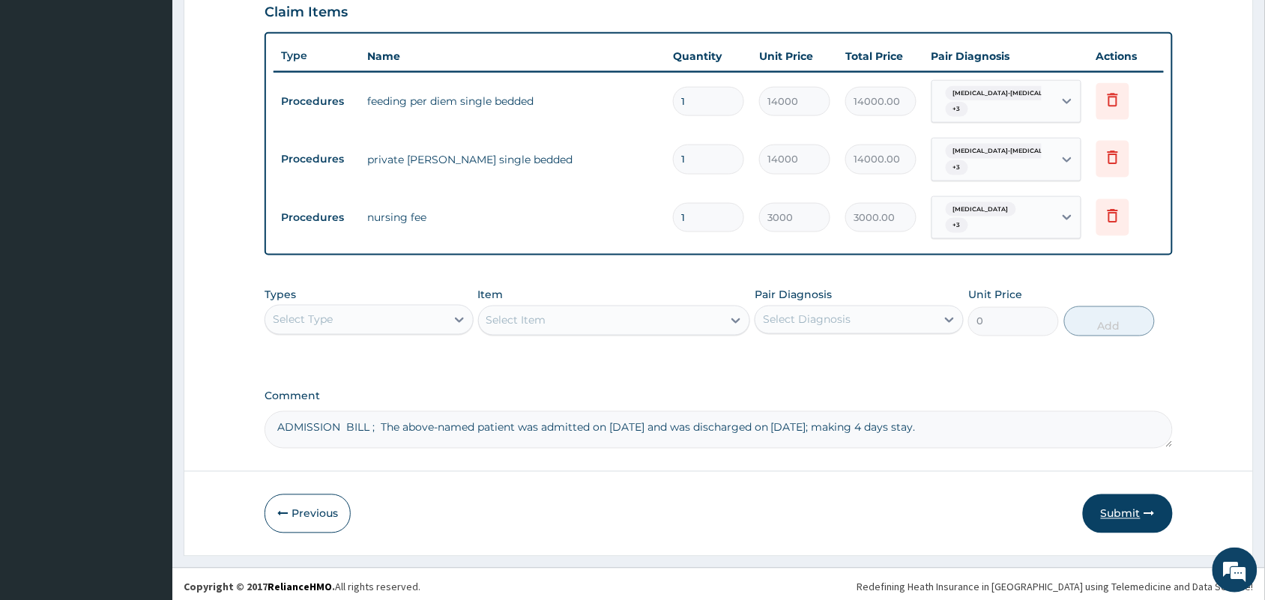
type textarea "ADMISSION BILL ; The above-named patient was admitted on 07/08/2025 and was dis…"
click at [1113, 506] on button "Submit" at bounding box center [1128, 513] width 90 height 39
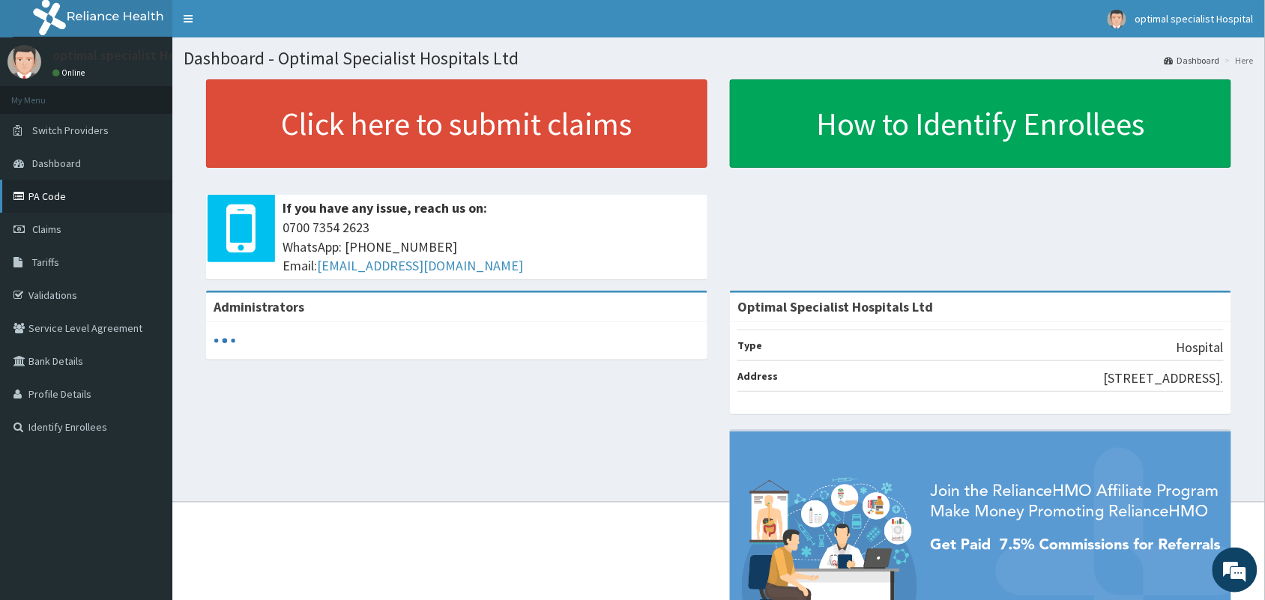
click at [58, 196] on link "PA Code" at bounding box center [86, 196] width 172 height 33
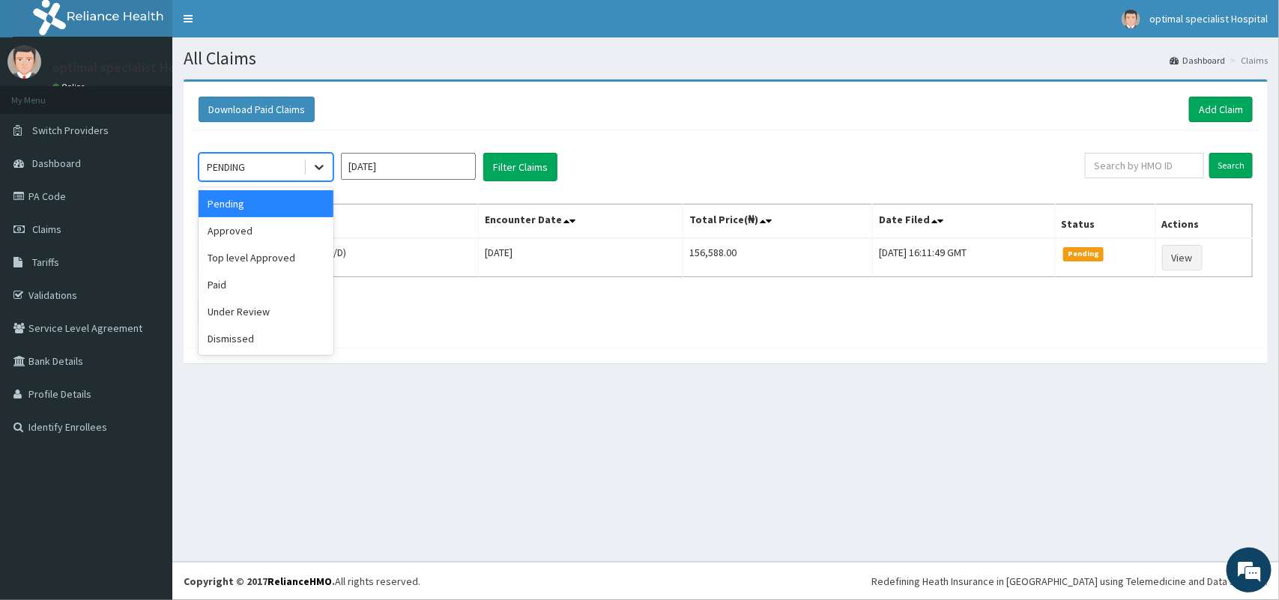
click at [312, 163] on icon at bounding box center [319, 167] width 15 height 15
click at [275, 230] on div "Approved" at bounding box center [266, 230] width 135 height 27
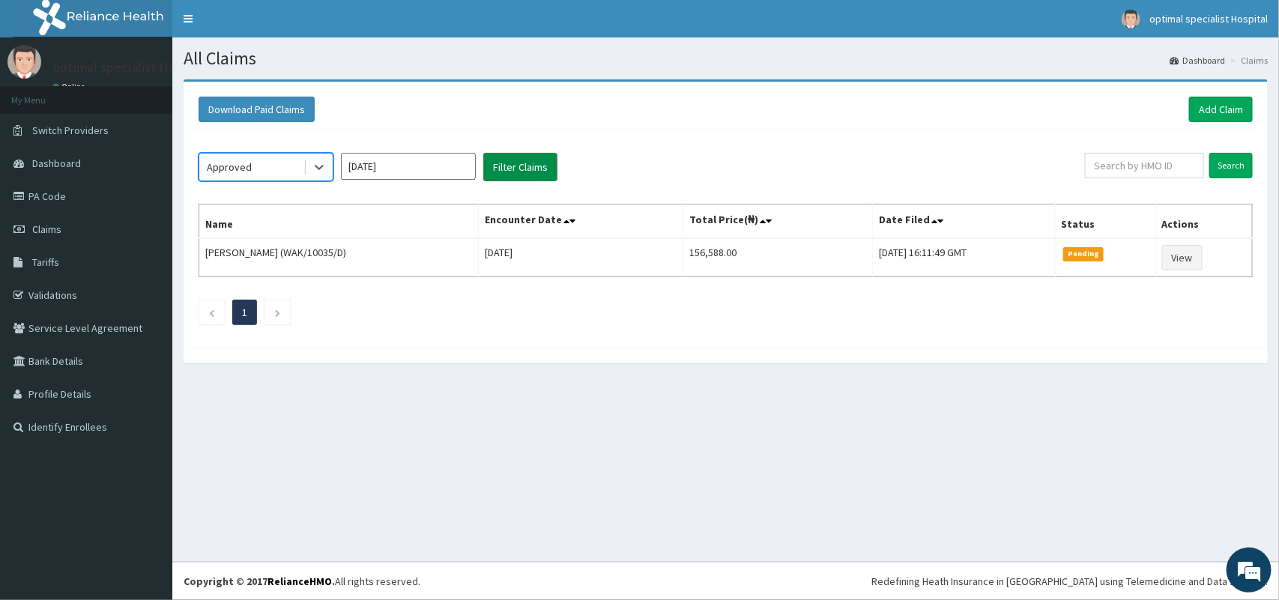
click at [513, 174] on button "Filter Claims" at bounding box center [520, 167] width 74 height 28
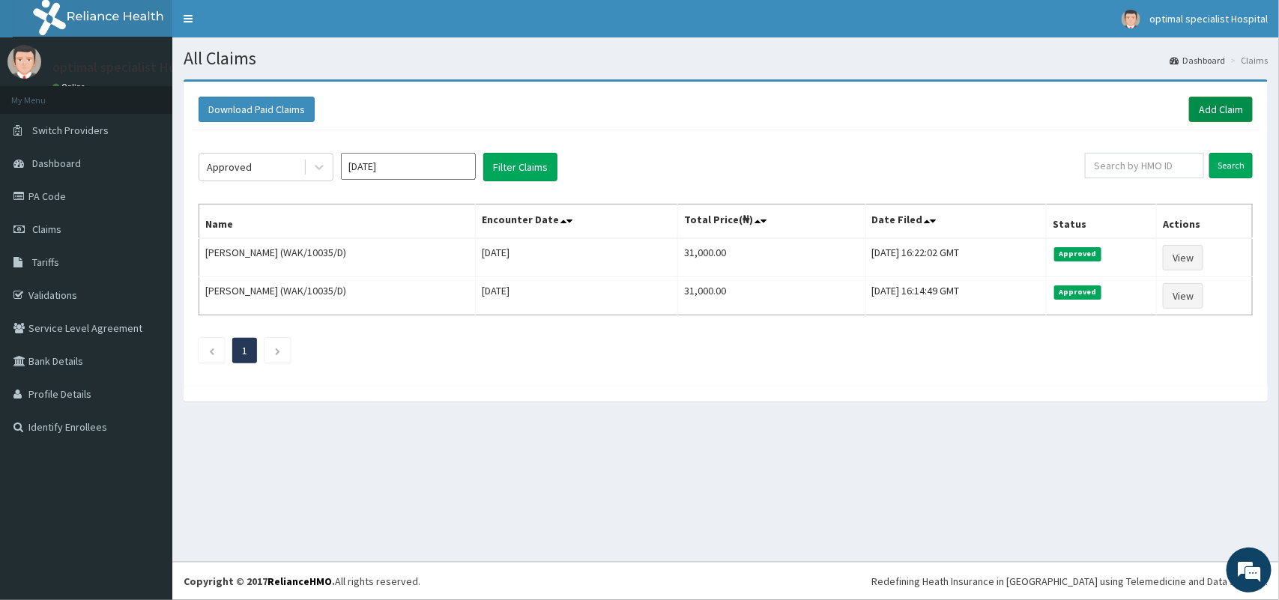
click at [1218, 109] on link "Add Claim" at bounding box center [1221, 109] width 64 height 25
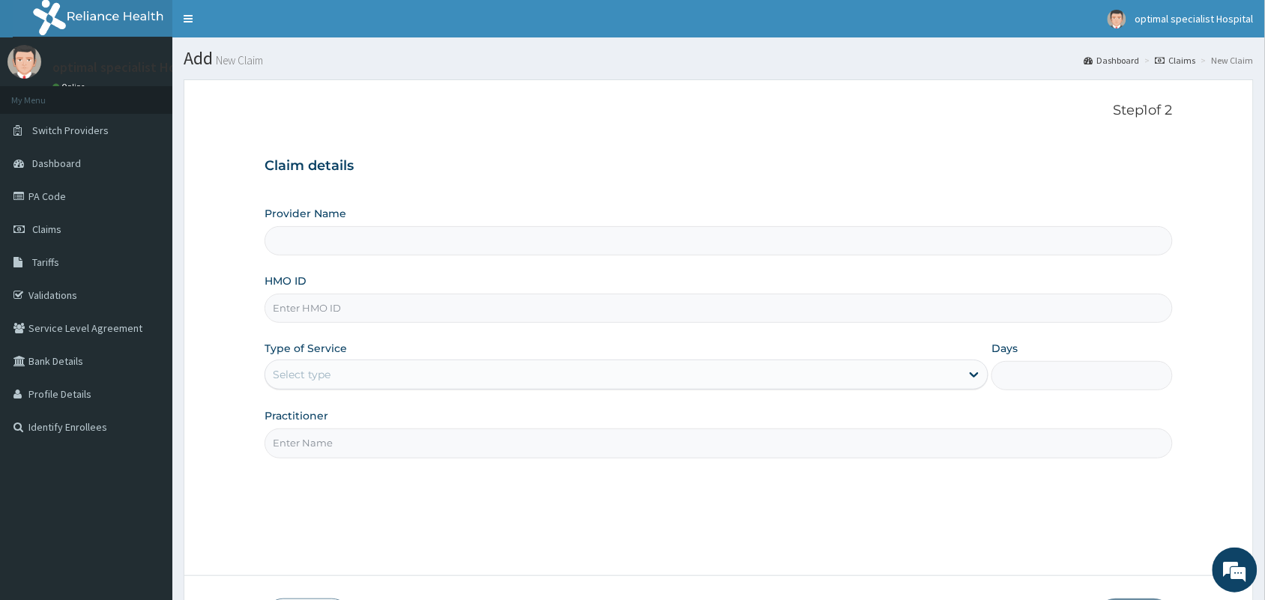
type input "Optimal Specialist Hospitals Ltd"
click at [343, 315] on input "HMO ID" at bounding box center [718, 308] width 908 height 29
type input "WAK/10035/D"
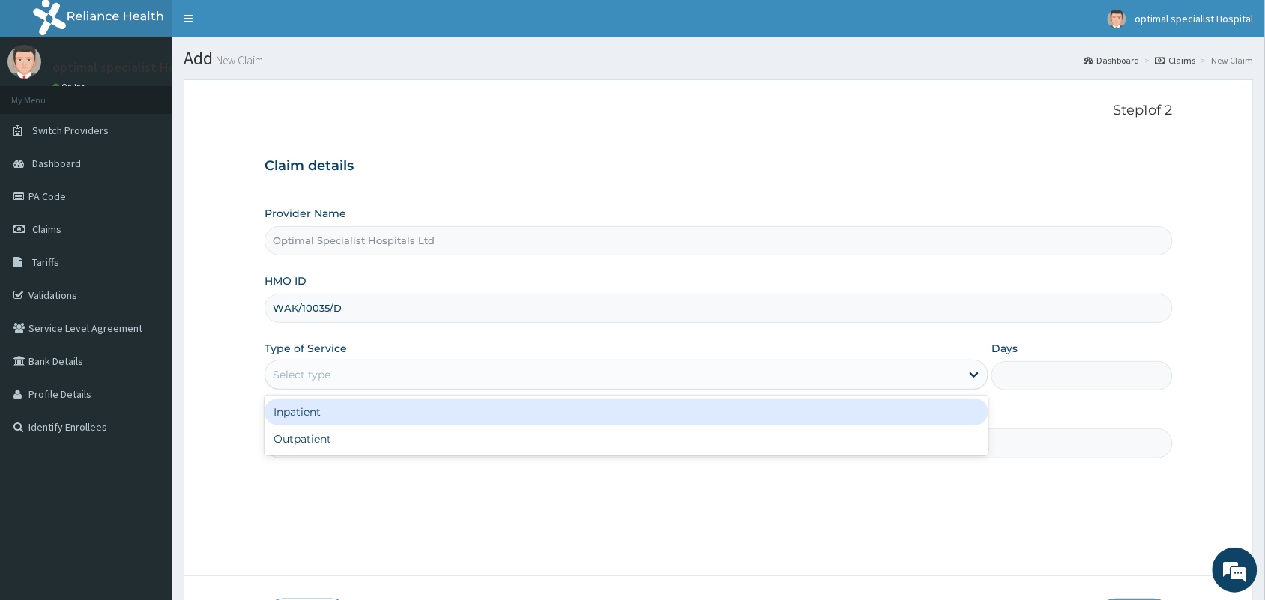
click at [508, 372] on div "Select type" at bounding box center [612, 375] width 695 height 24
click at [478, 420] on div "Inpatient" at bounding box center [626, 412] width 724 height 27
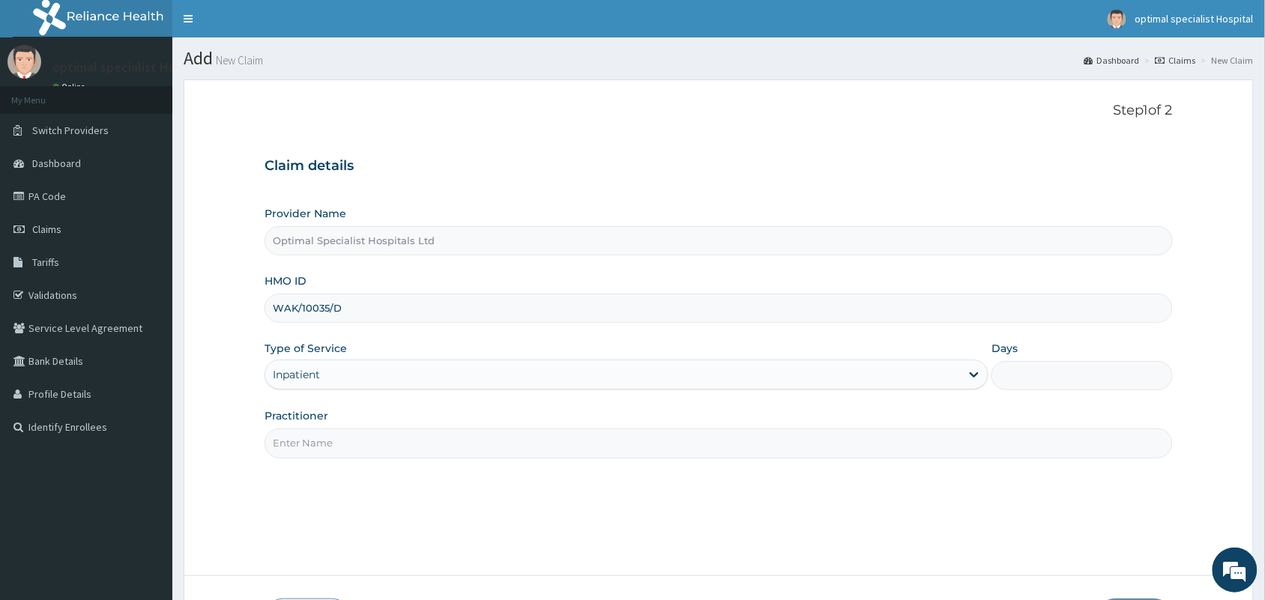
click at [1047, 375] on input "Days" at bounding box center [1081, 375] width 181 height 29
type input "4"
click at [683, 455] on input "Practitioner" at bounding box center [718, 443] width 908 height 29
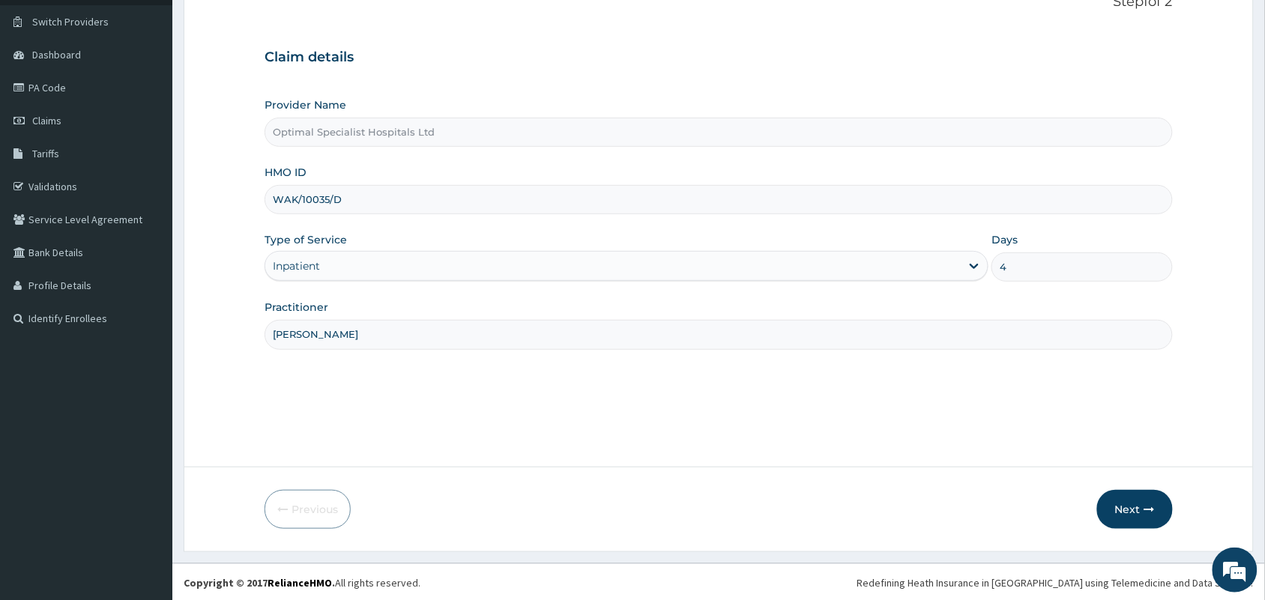
scroll to position [110, 0]
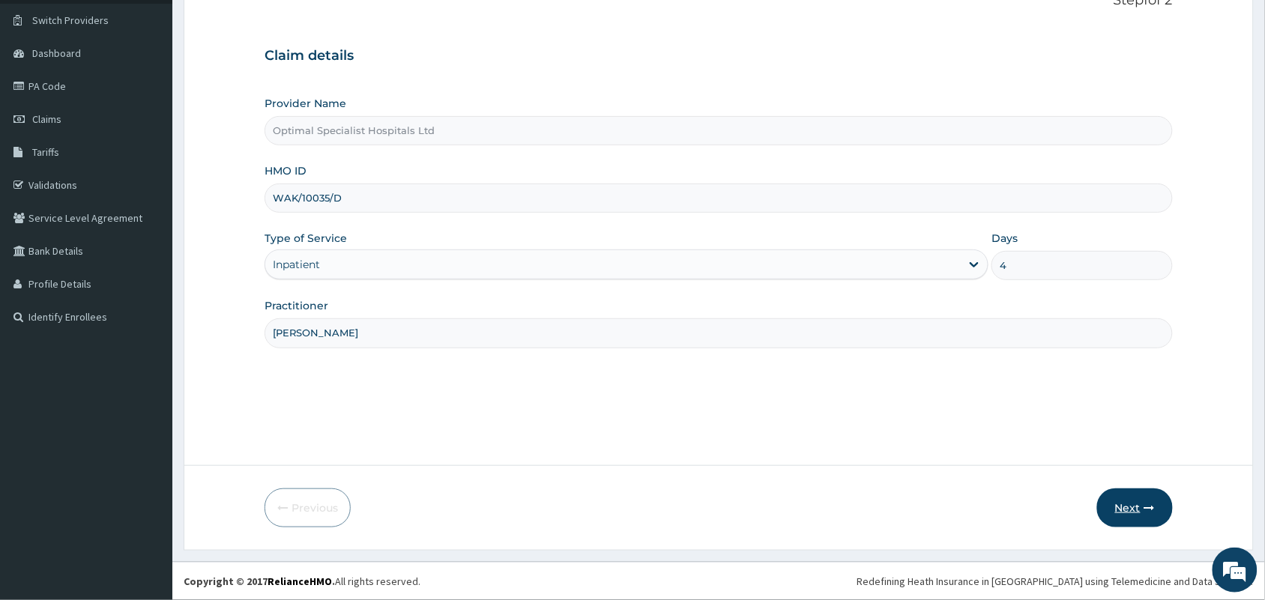
type input "[PERSON_NAME]"
click at [1147, 511] on icon "button" at bounding box center [1149, 508] width 10 height 10
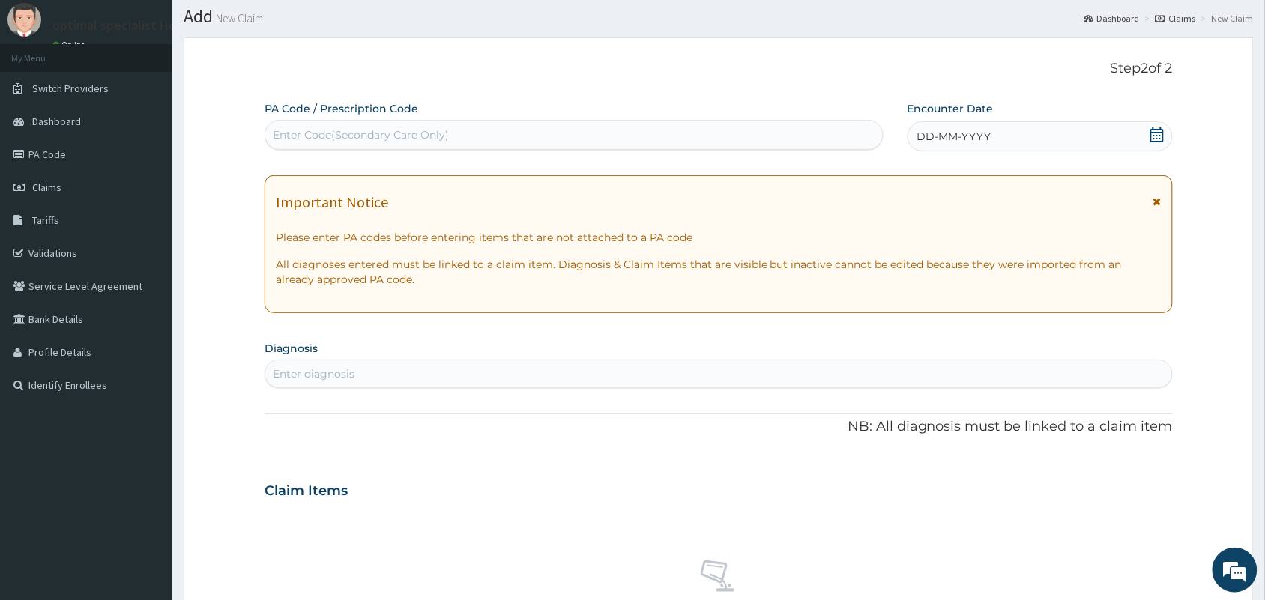
scroll to position [0, 0]
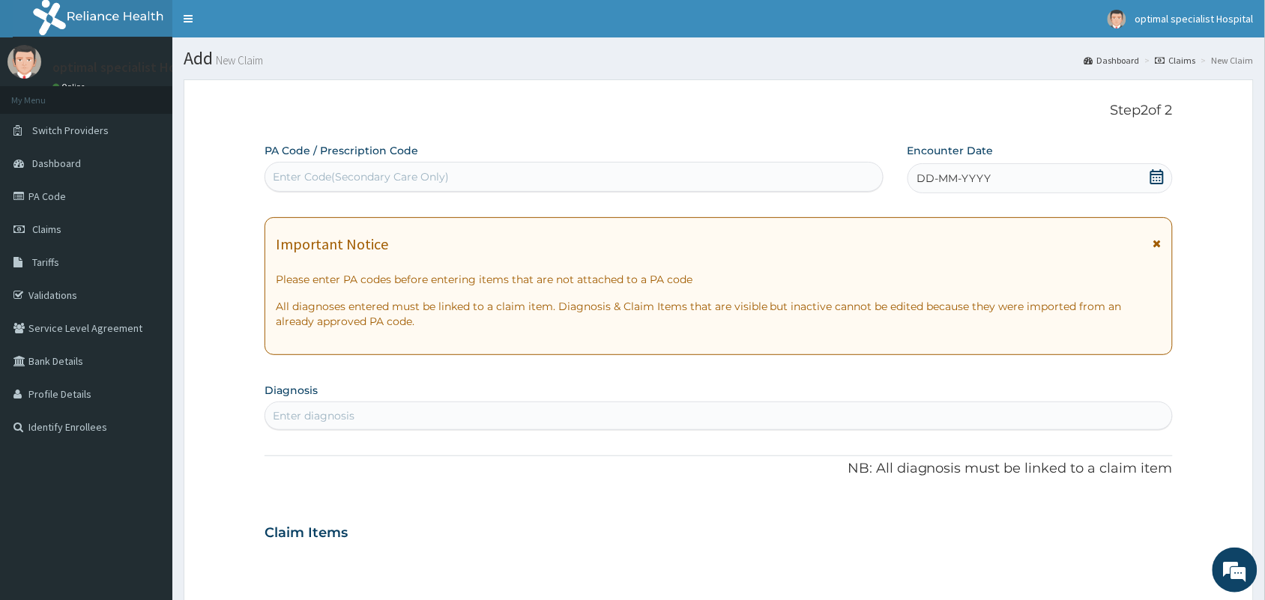
click at [536, 180] on div "Enter Code(Secondary Care Only)" at bounding box center [573, 177] width 617 height 24
type input "PA/F9541D"
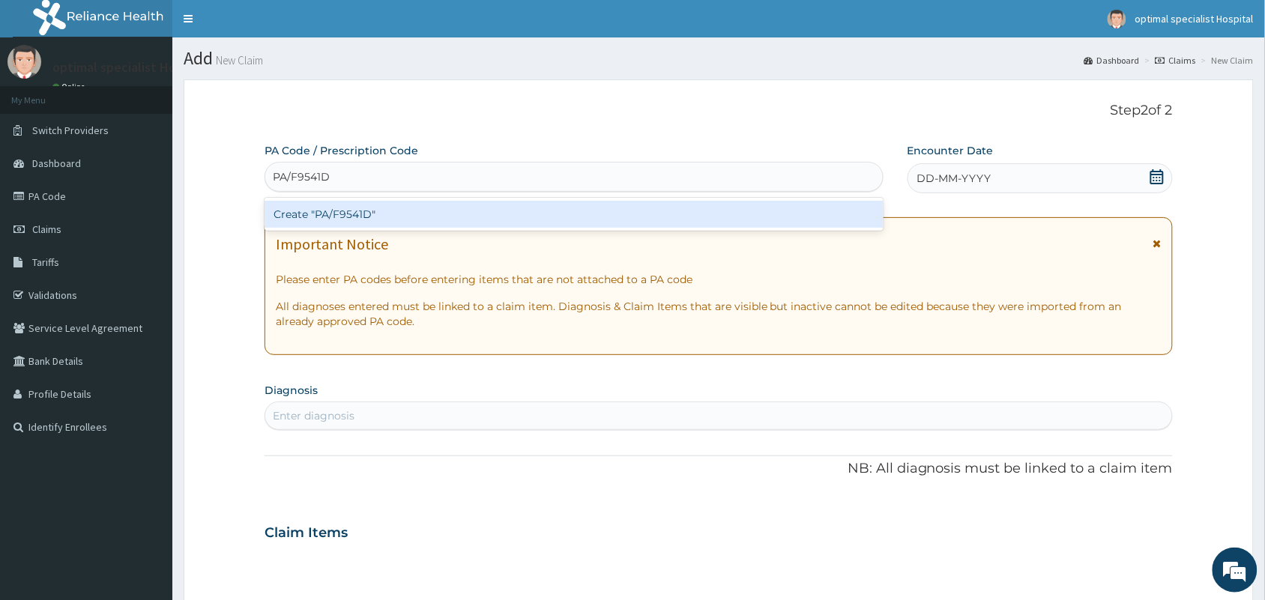
click at [507, 206] on div "Create "PA/F9541D"" at bounding box center [573, 214] width 619 height 27
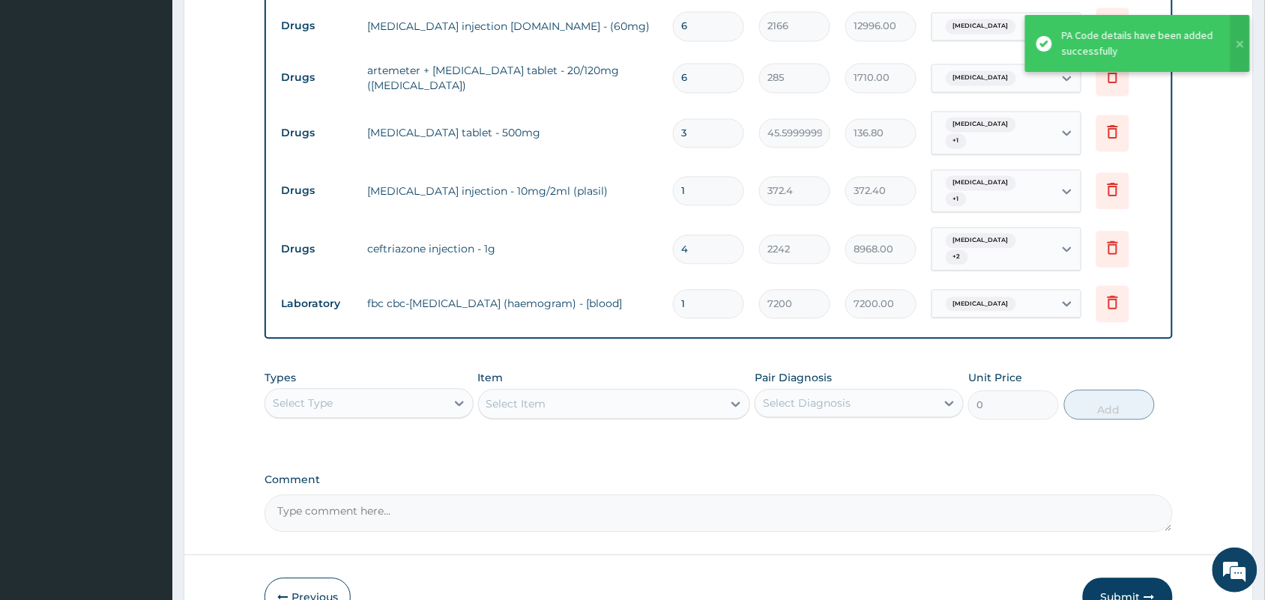
scroll to position [886, 0]
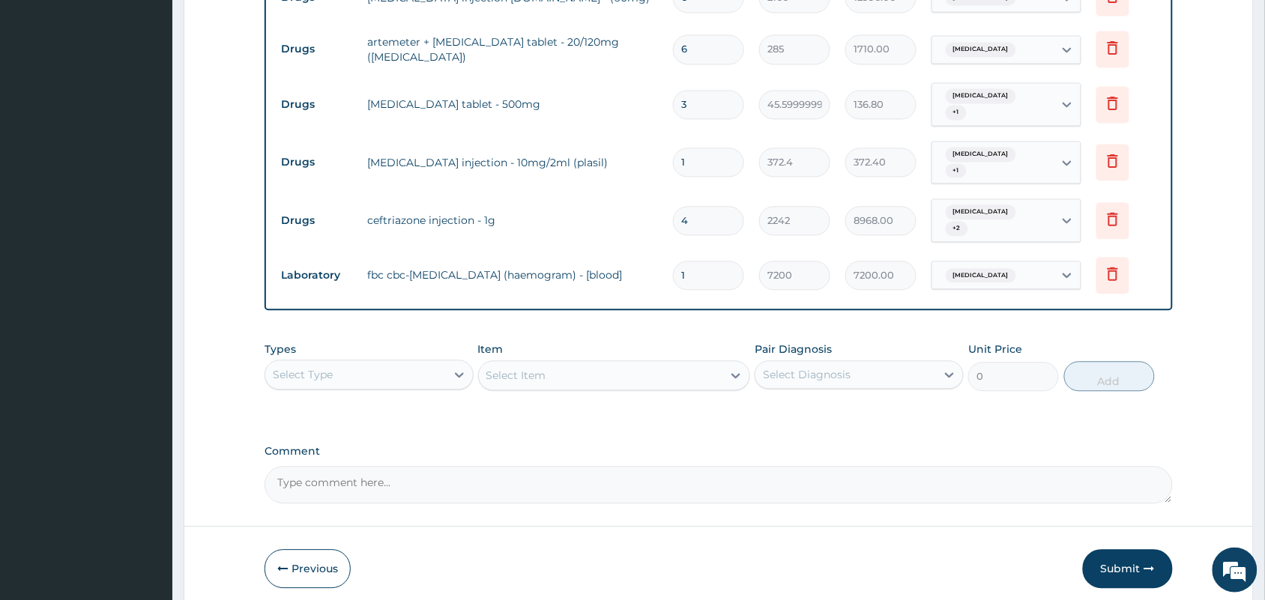
click at [435, 466] on textarea "Comment" at bounding box center [718, 484] width 908 height 37
paste textarea "The above-named patient was admitted on [DATE] and was discharged on [DATE]; ma…"
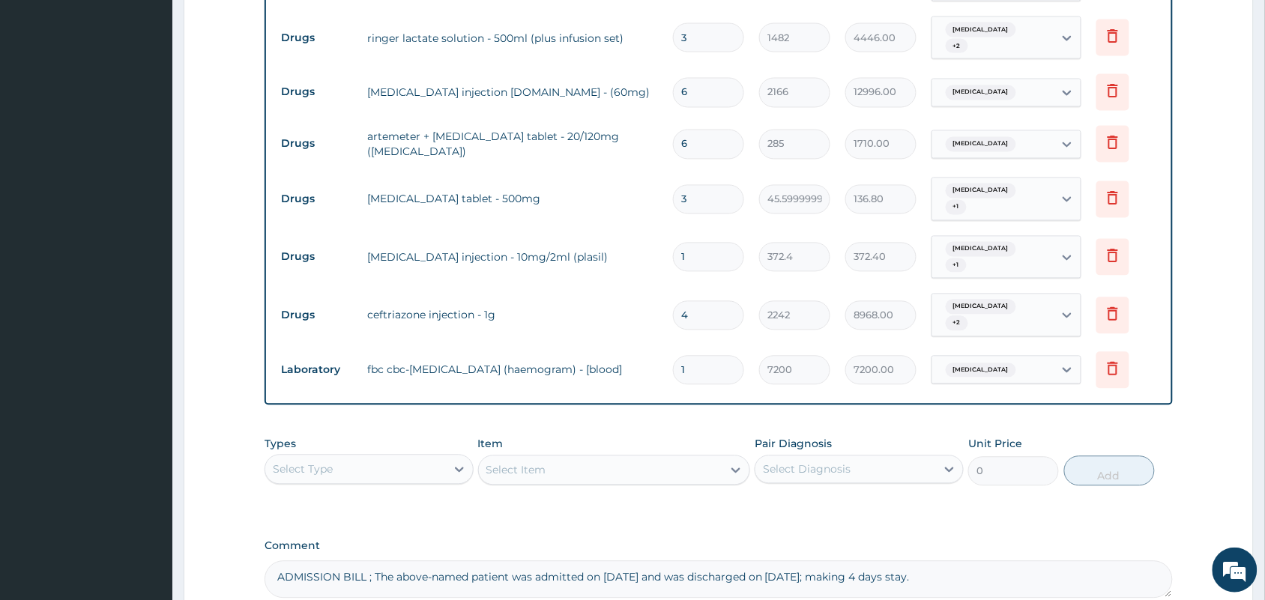
scroll to position [793, 0]
type textarea "ADMISSION BILL ; The above-named patient was admitted on 07/08/2025 and was dis…"
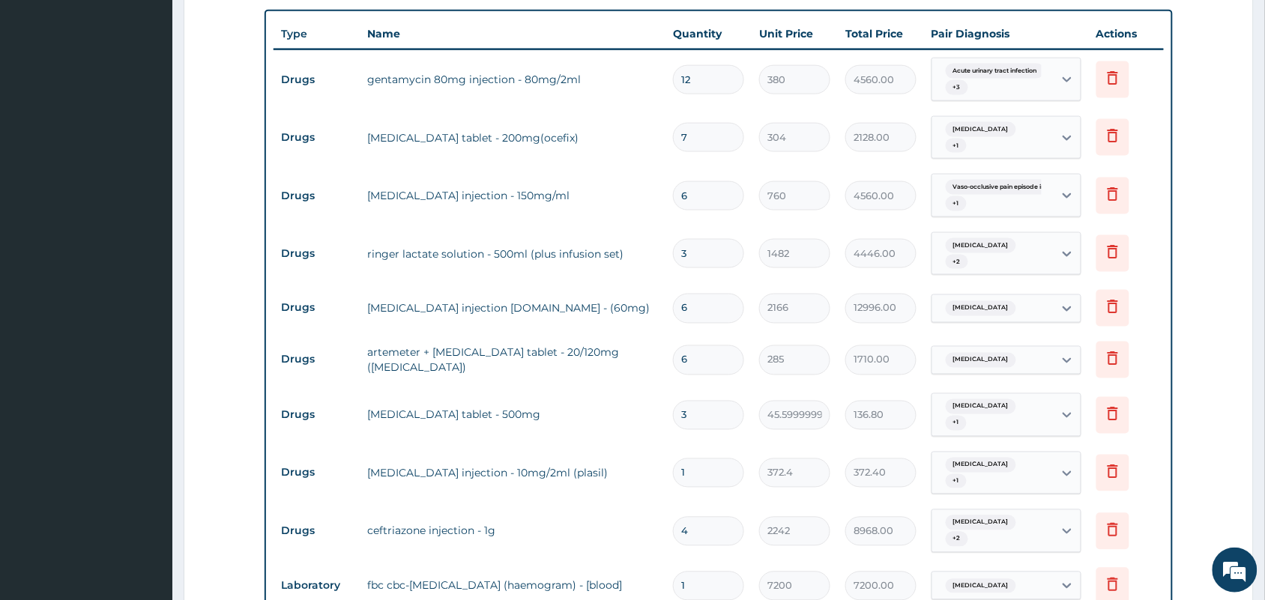
scroll to position [605, 0]
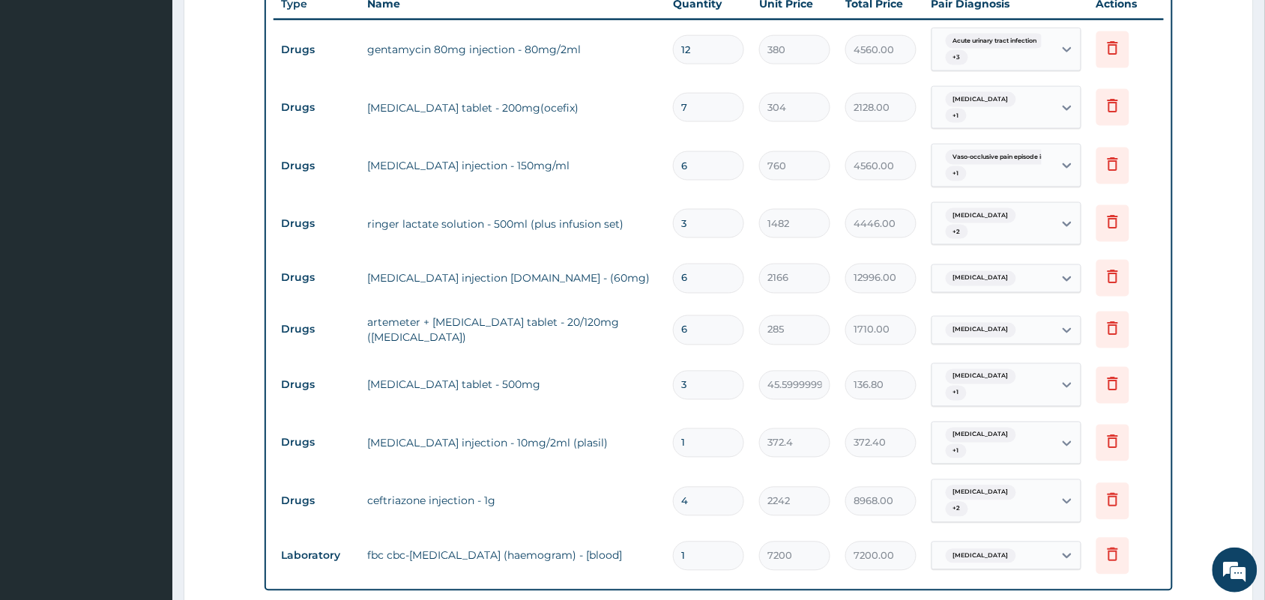
click at [622, 360] on tr "Drugs paracetamol tablet - 500mg 3 45.599999999999994 136.80 Malaria + 1 Delete" at bounding box center [718, 385] width 890 height 58
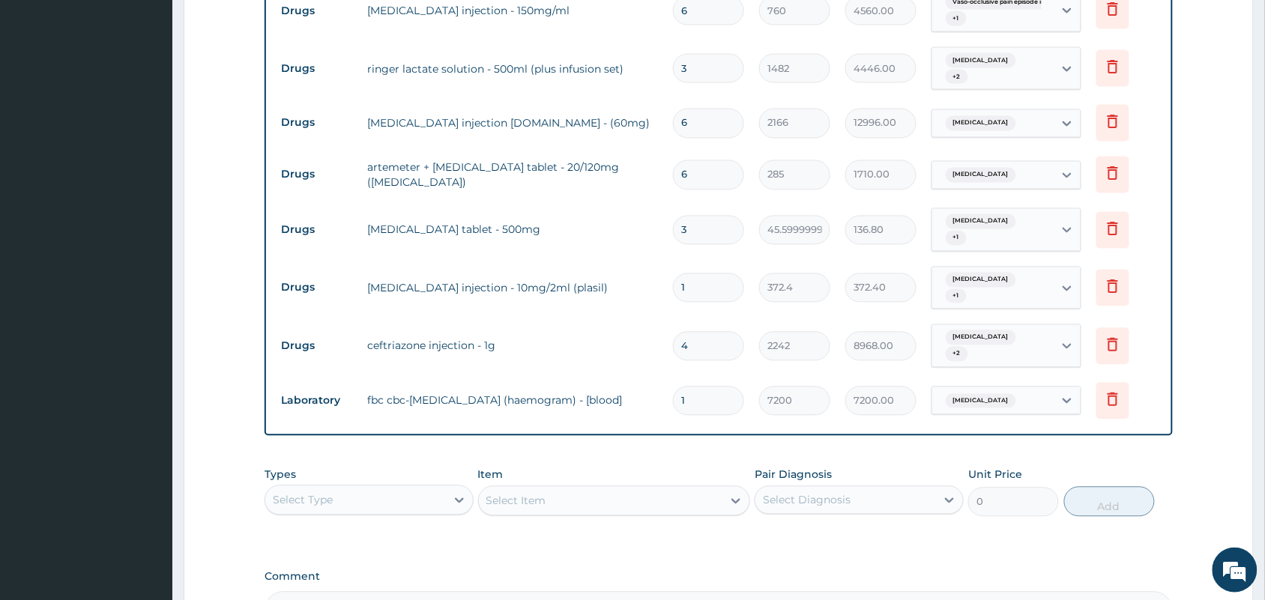
scroll to position [793, 0]
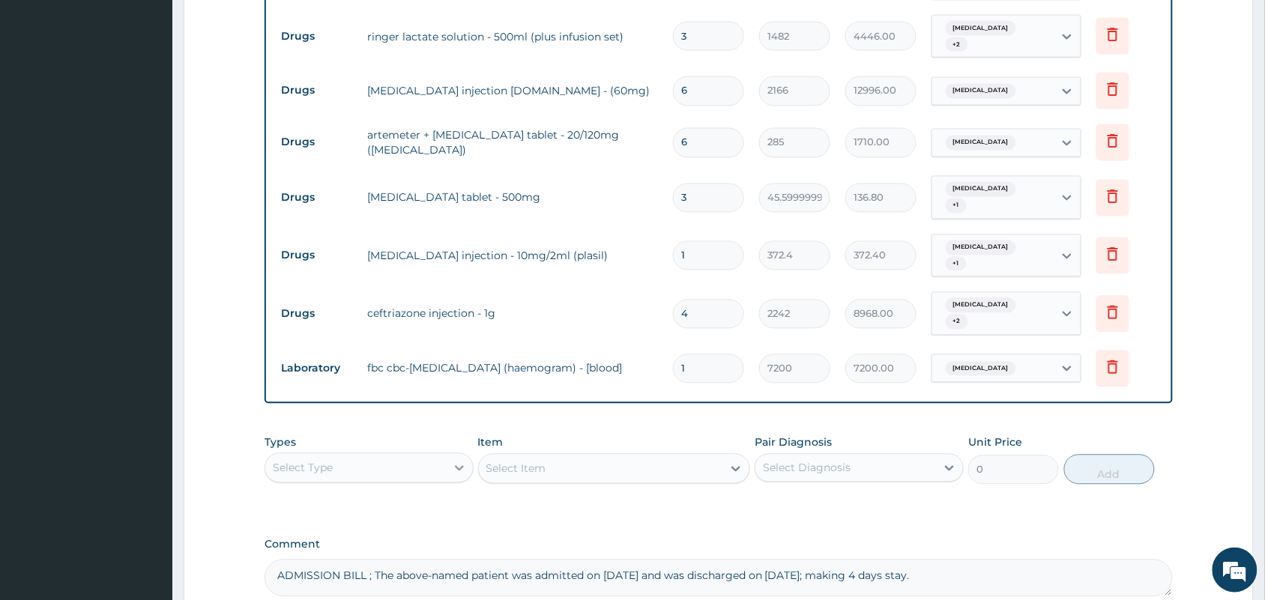
click at [461, 461] on icon at bounding box center [459, 468] width 15 height 15
click at [402, 546] on div "Procedures" at bounding box center [368, 559] width 209 height 27
click at [734, 454] on div "Select Item" at bounding box center [614, 469] width 273 height 30
click at [735, 467] on icon at bounding box center [736, 469] width 9 height 5
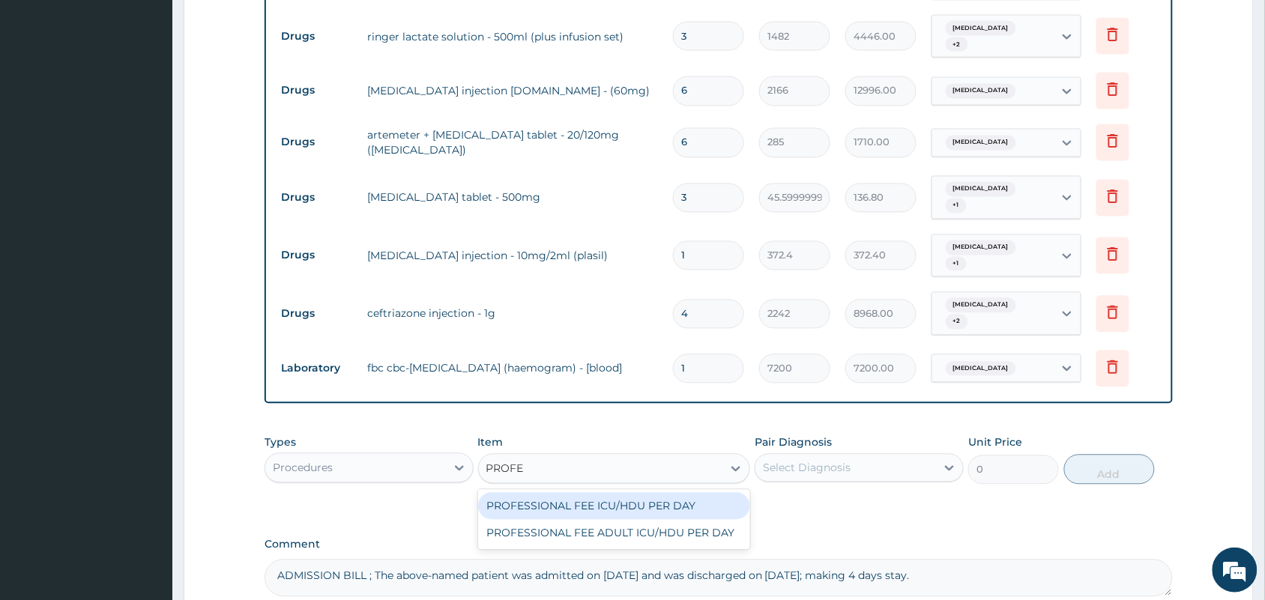
type input "PROFES"
click at [689, 493] on div "PROFESSIONAL FEE ICU/HDU PER DAY" at bounding box center [614, 506] width 273 height 27
type input "6000"
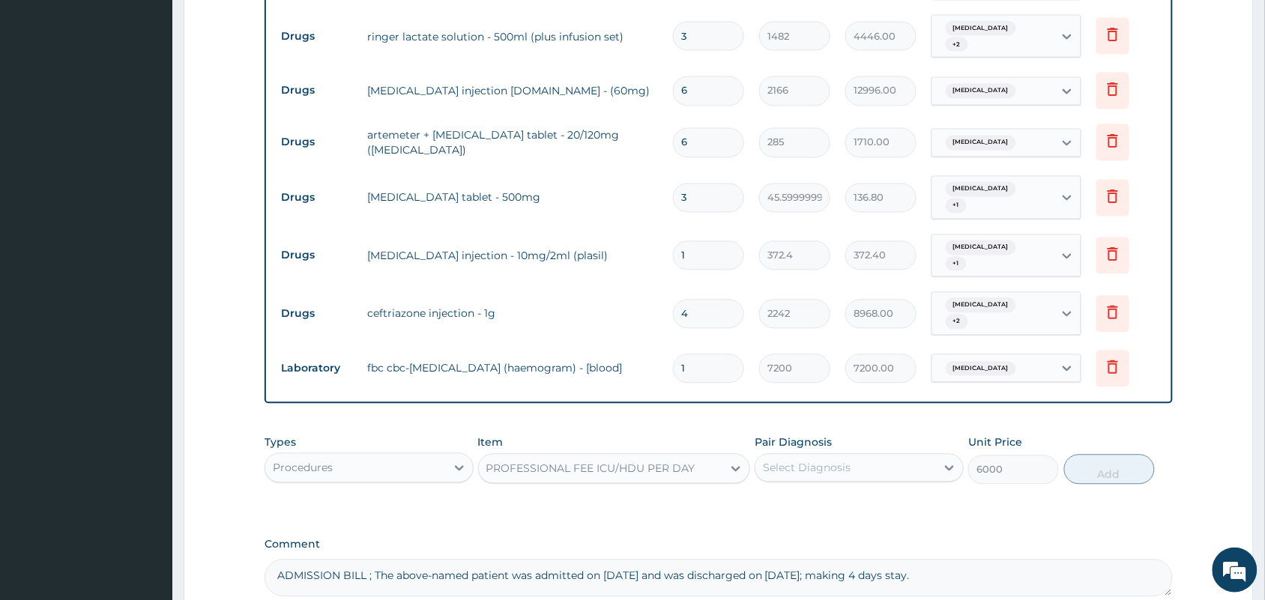
click at [922, 456] on div "Select Diagnosis" at bounding box center [845, 468] width 181 height 24
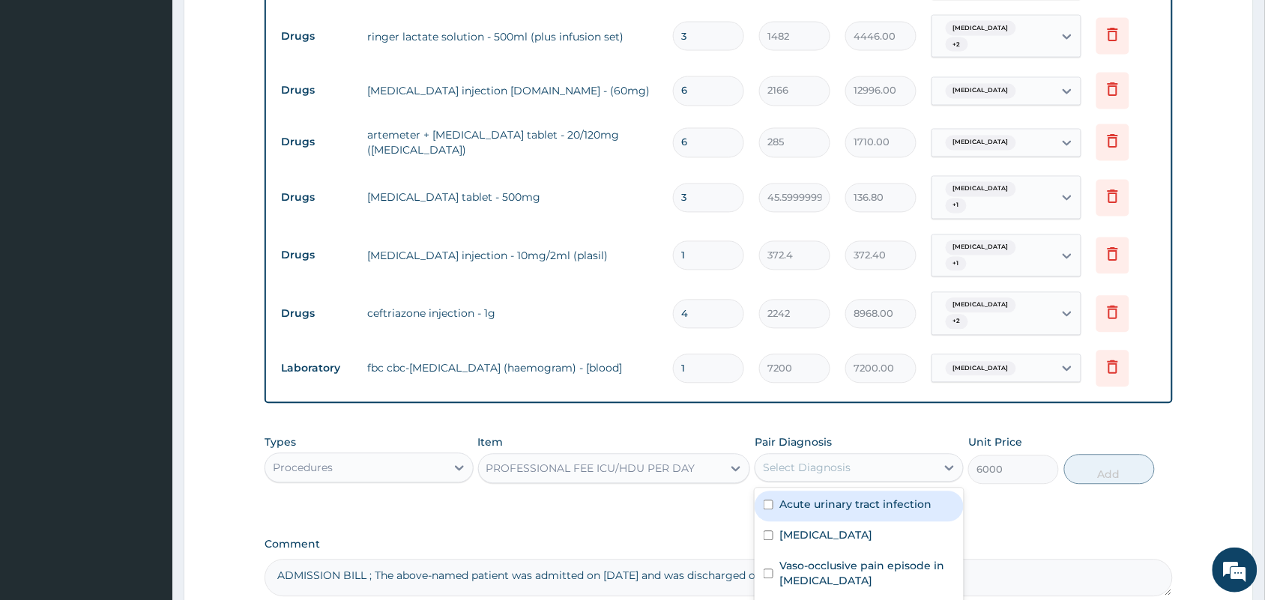
click at [883, 491] on div "Acute urinary tract infection" at bounding box center [858, 506] width 209 height 31
checkbox input "true"
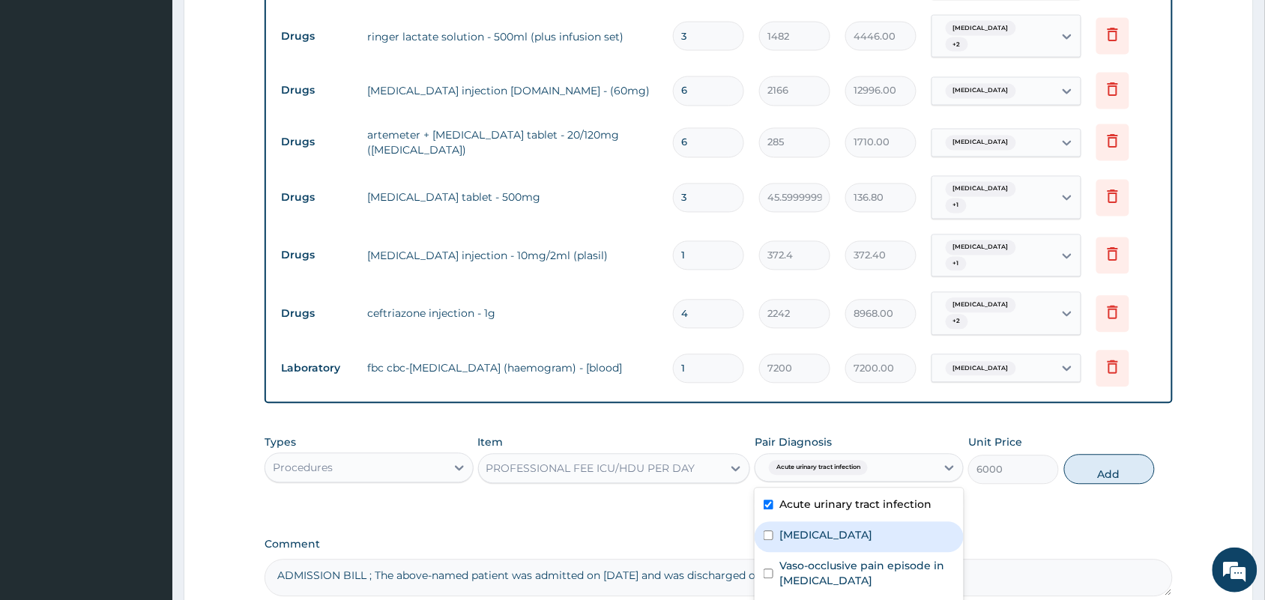
click at [787, 528] on label "Sepsis" at bounding box center [825, 535] width 93 height 15
checkbox input "true"
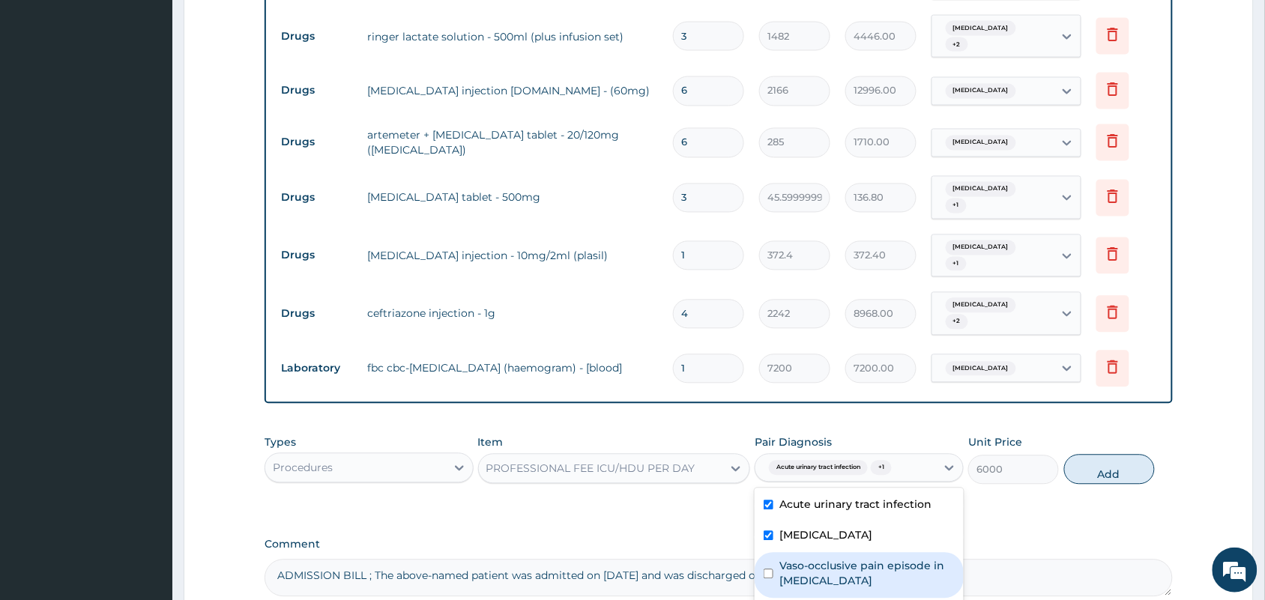
click at [769, 569] on input "checkbox" at bounding box center [768, 574] width 10 height 10
checkbox input "true"
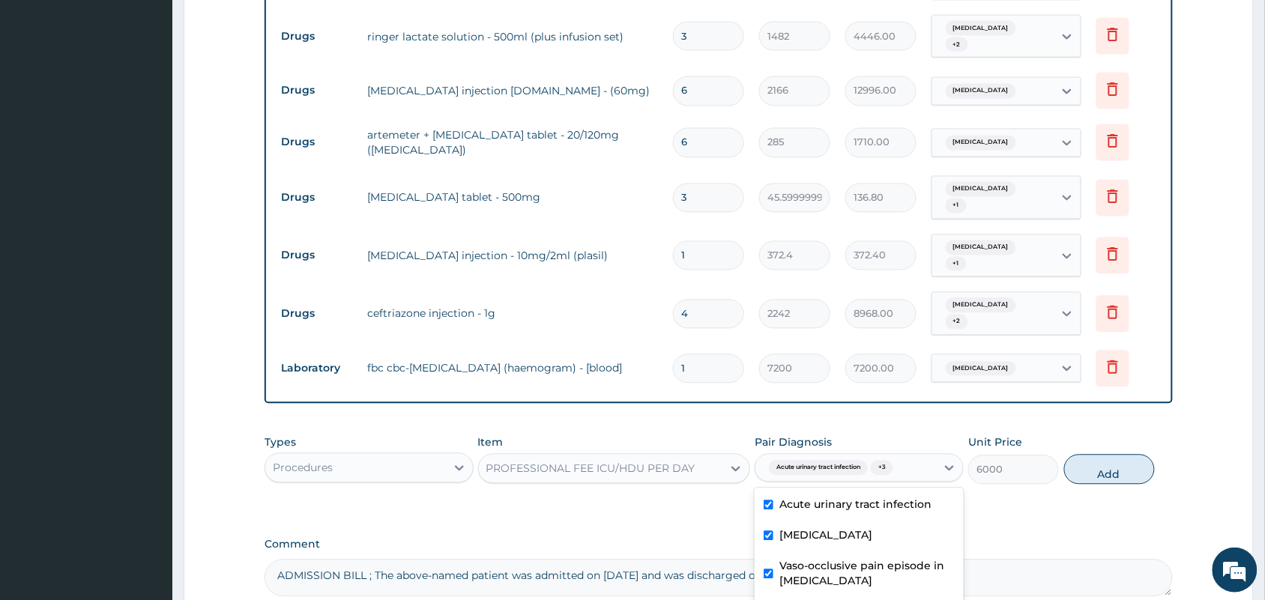
checkbox input "true"
click at [1102, 455] on button "Add" at bounding box center [1109, 470] width 91 height 30
type input "0"
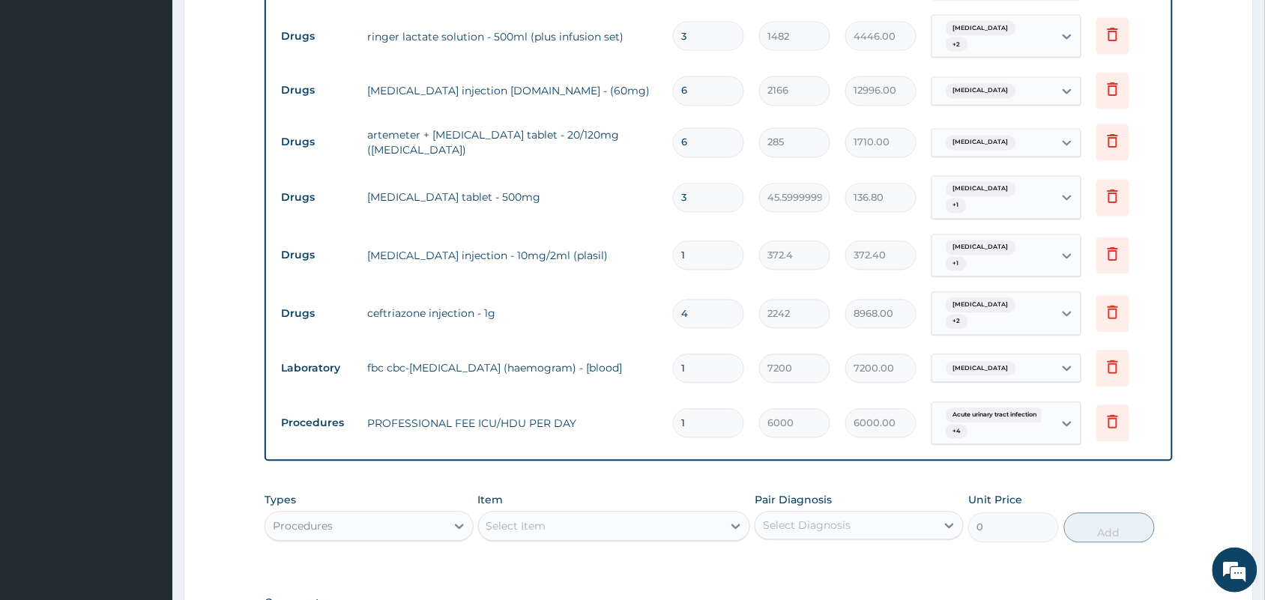
drag, startPoint x: 712, startPoint y: 357, endPoint x: 671, endPoint y: 347, distance: 42.3
click at [671, 402] on td "1" at bounding box center [708, 424] width 86 height 44
type input "4"
type input "24000.00"
type input "4"
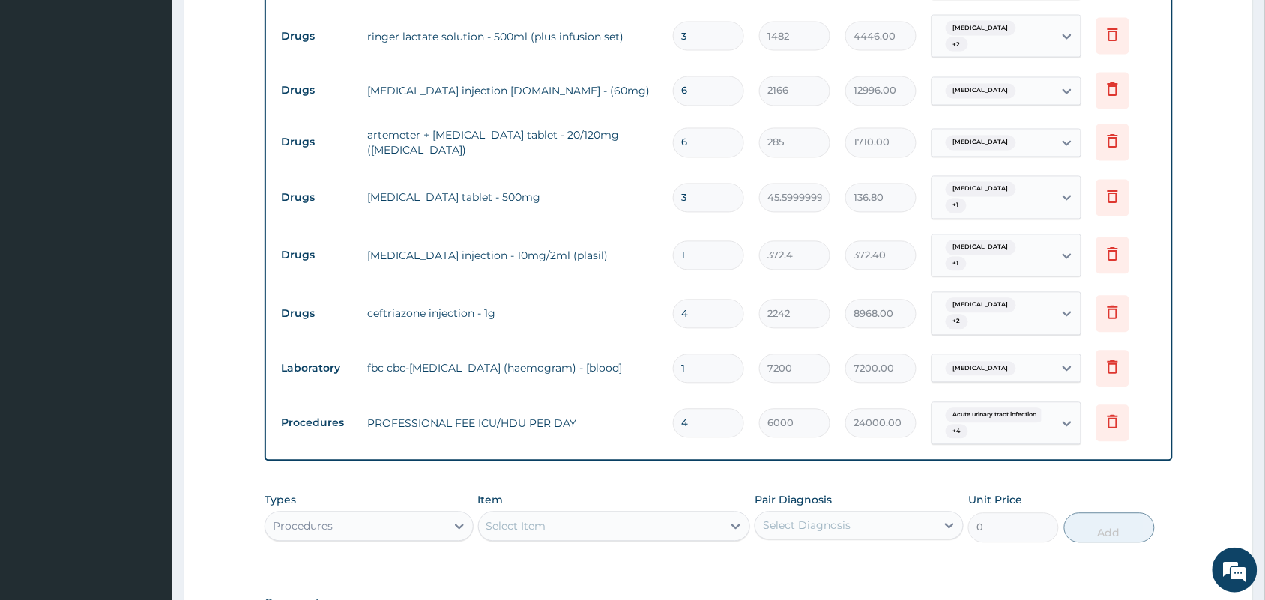
click at [1178, 407] on form "Step 2 of 2 PA Code / Prescription Code PA/F9541D Encounter Date 12-08-2025 Imp…" at bounding box center [719, 25] width 1070 height 1476
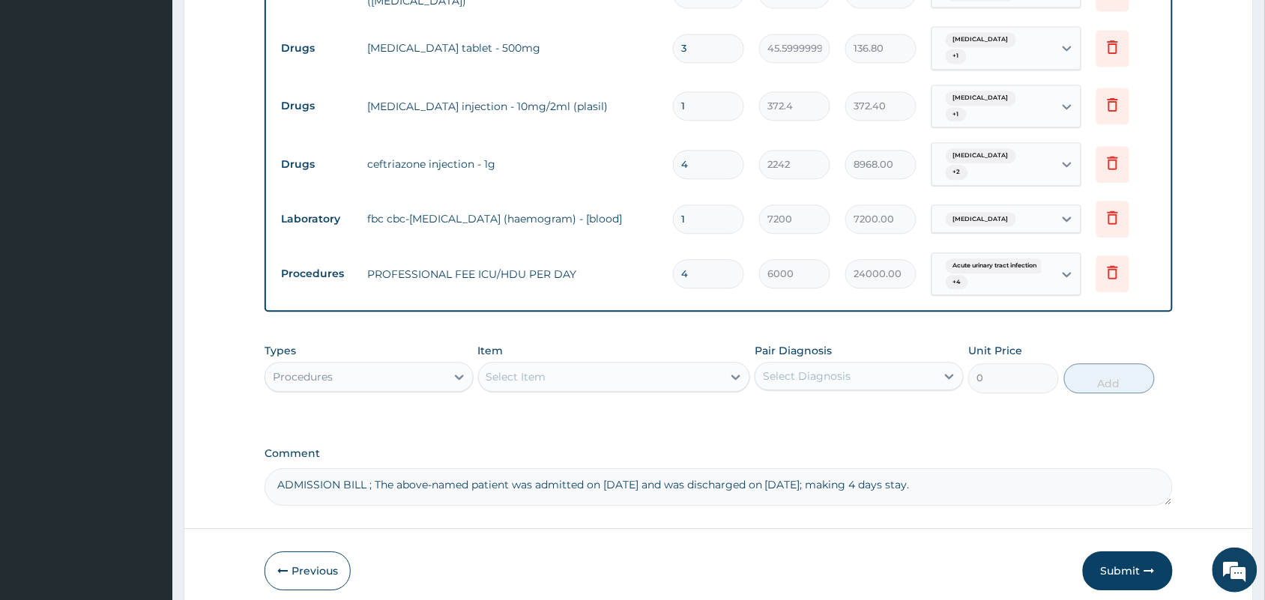
scroll to position [945, 0]
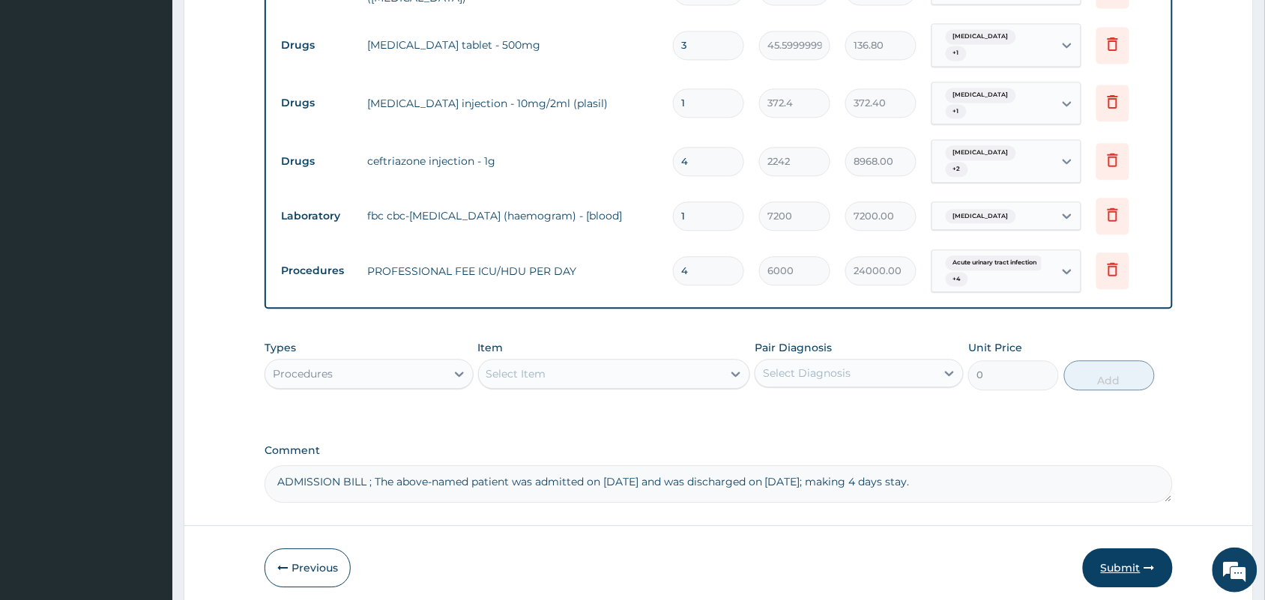
click at [1129, 548] on button "Submit" at bounding box center [1128, 567] width 90 height 39
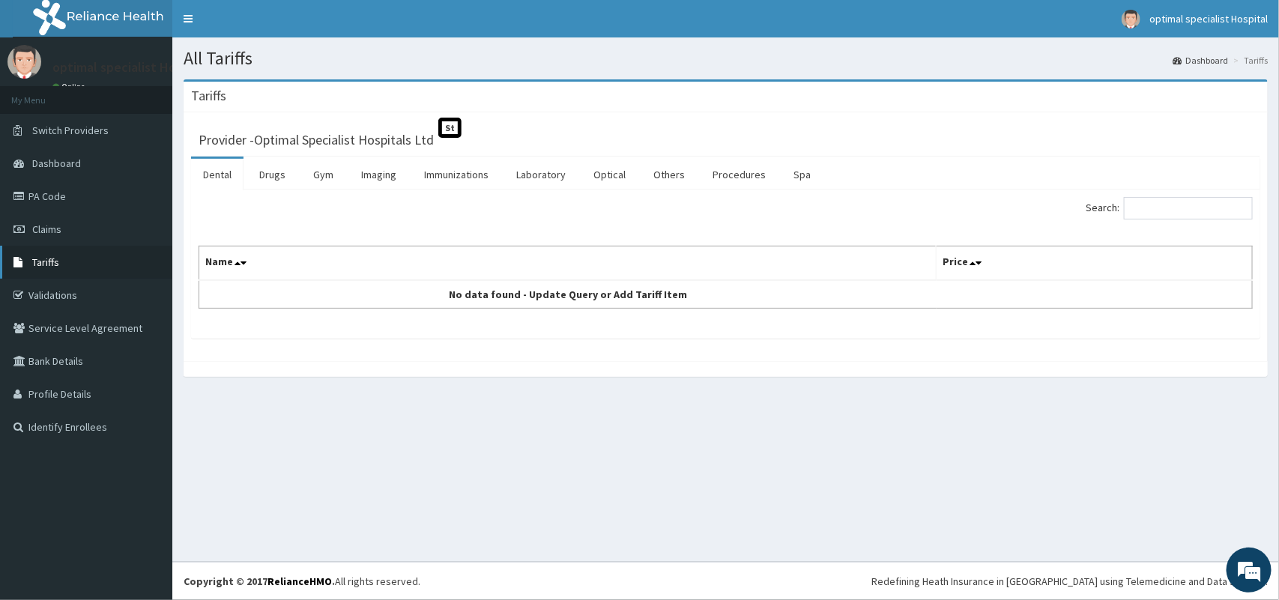
click at [53, 259] on span "Tariffs" at bounding box center [45, 261] width 27 height 13
click at [556, 175] on link "Laboratory" at bounding box center [540, 174] width 73 height 31
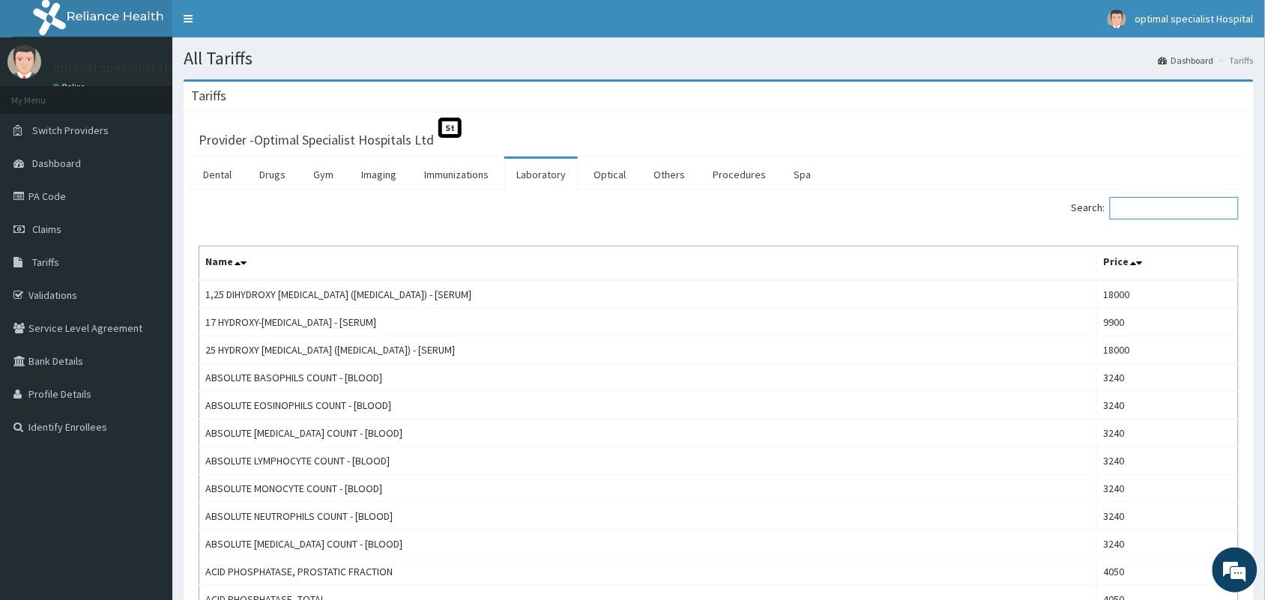
click at [1152, 214] on input "Search:" at bounding box center [1174, 208] width 129 height 22
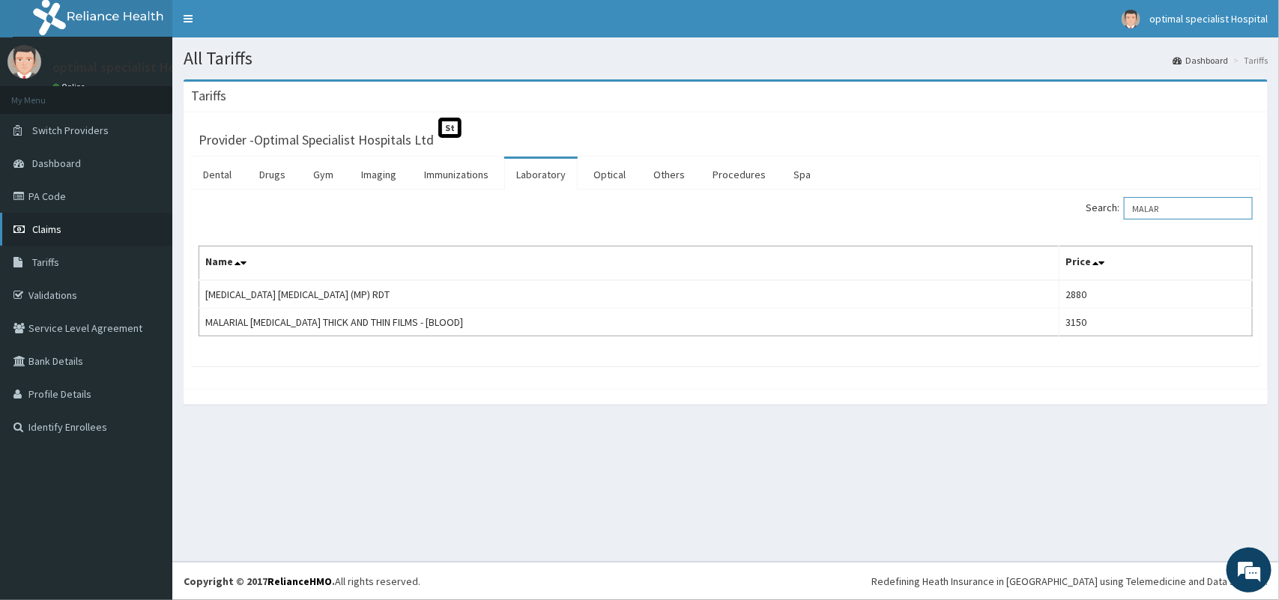
type input "MALAR"
click at [49, 229] on span "Claims" at bounding box center [46, 229] width 29 height 13
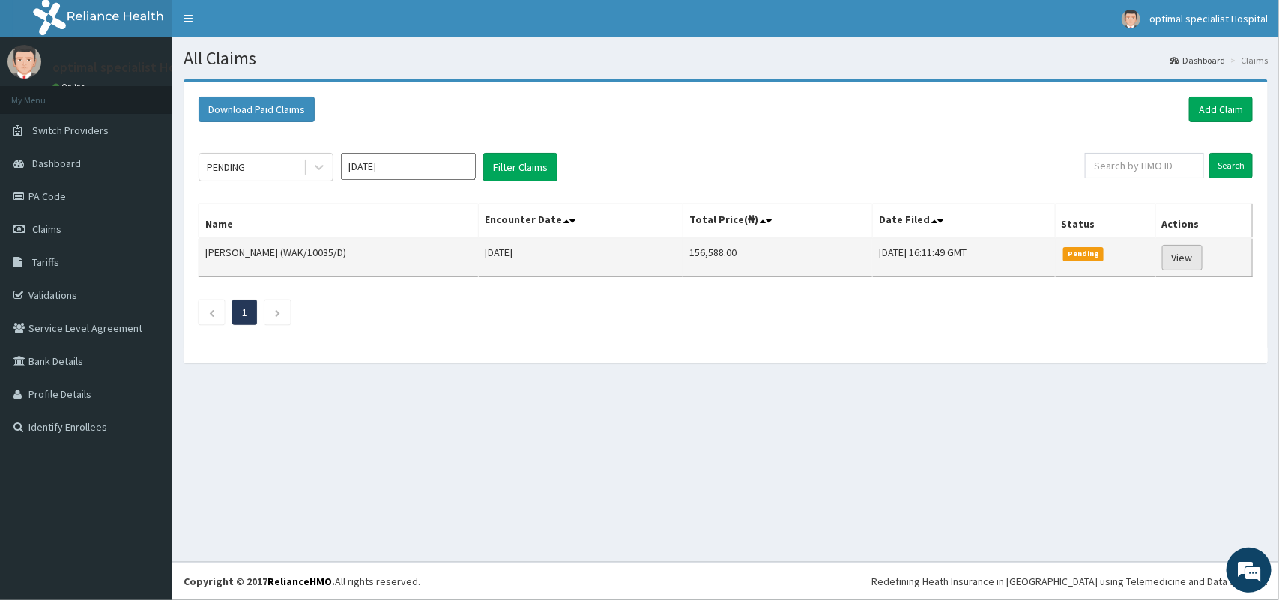
click at [1192, 259] on link "View" at bounding box center [1182, 257] width 40 height 25
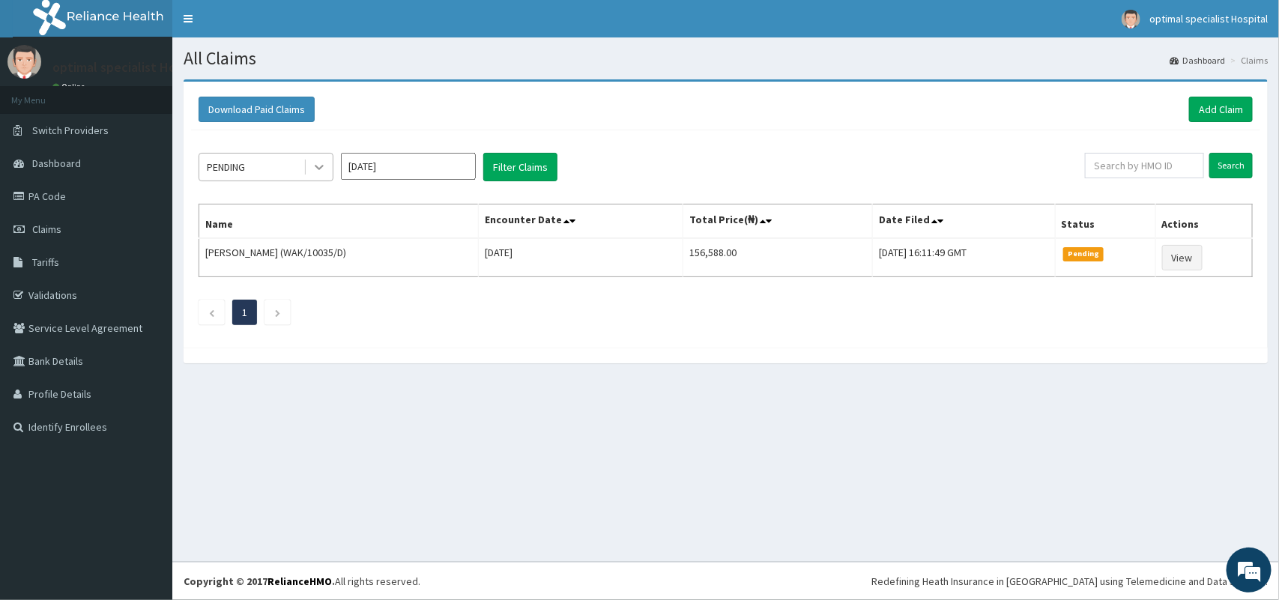
click at [324, 166] on icon at bounding box center [319, 167] width 15 height 15
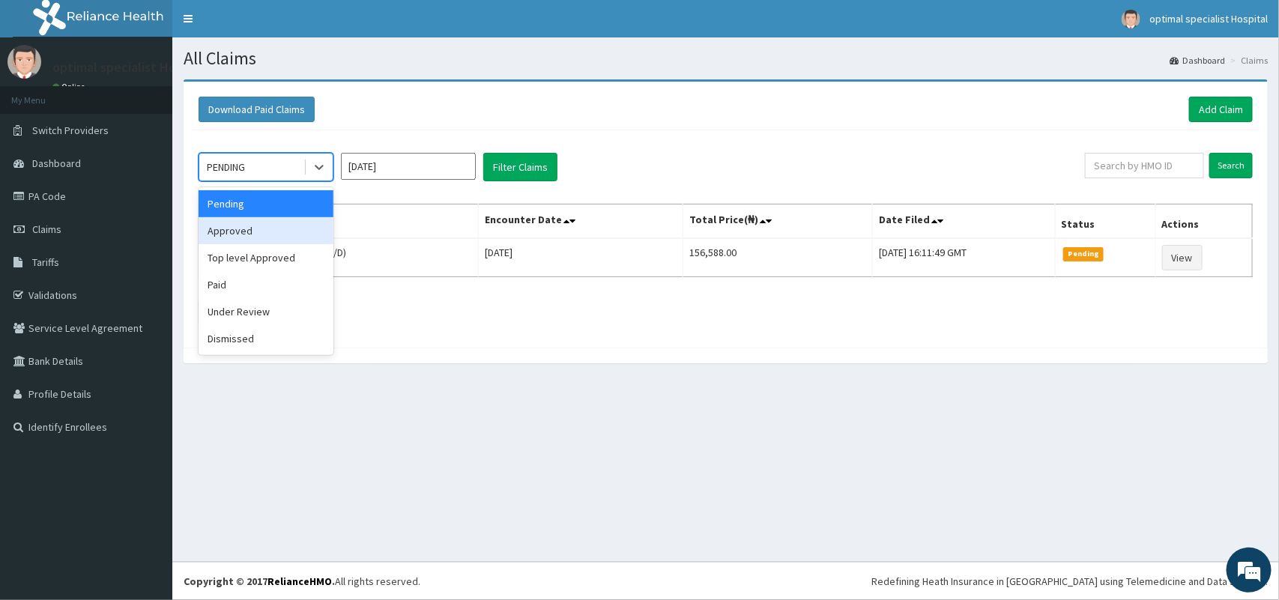
click at [271, 237] on div "Approved" at bounding box center [266, 230] width 135 height 27
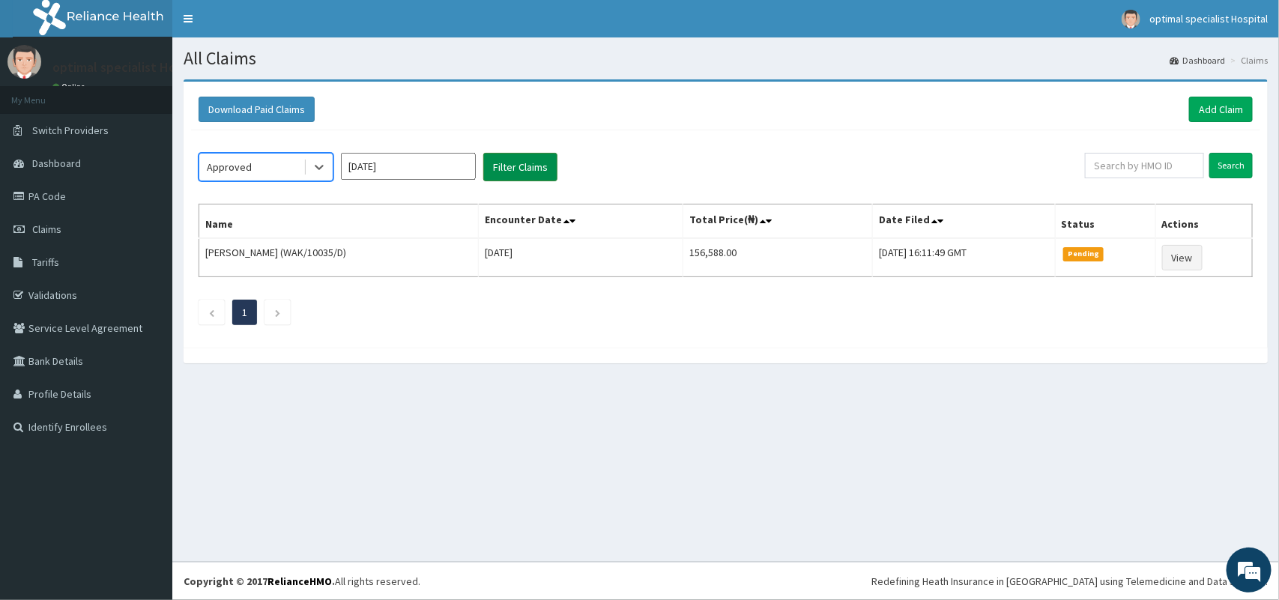
click at [537, 167] on button "Filter Claims" at bounding box center [520, 167] width 74 height 28
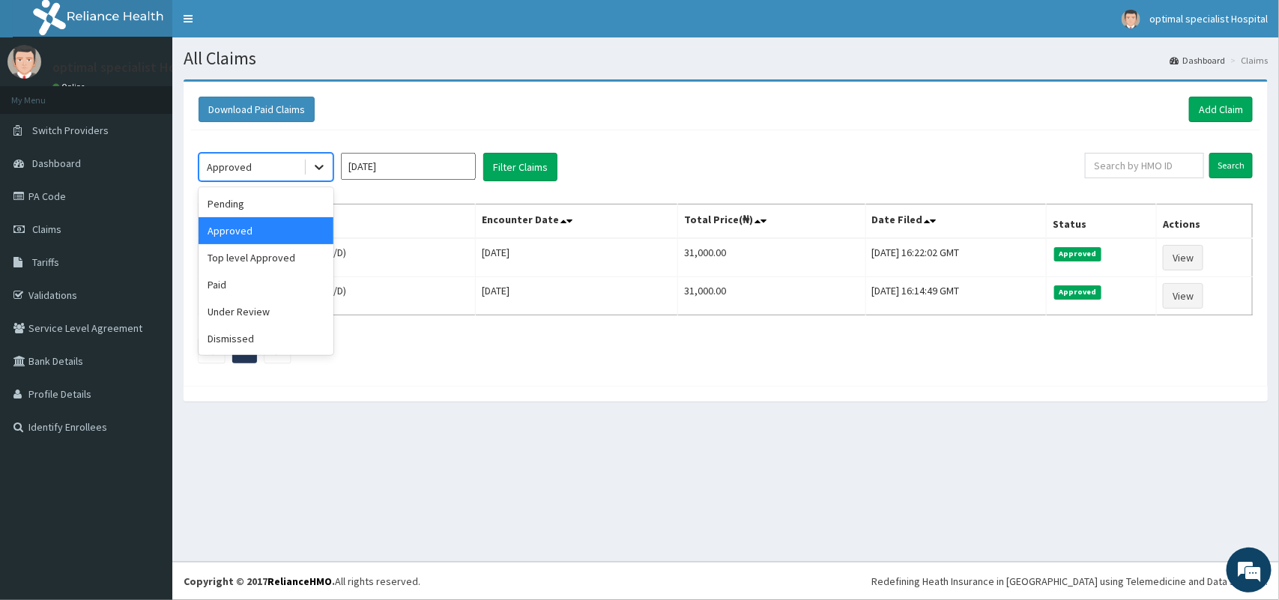
click at [312, 170] on icon at bounding box center [319, 167] width 15 height 15
click at [229, 309] on div "Under Review" at bounding box center [266, 311] width 135 height 27
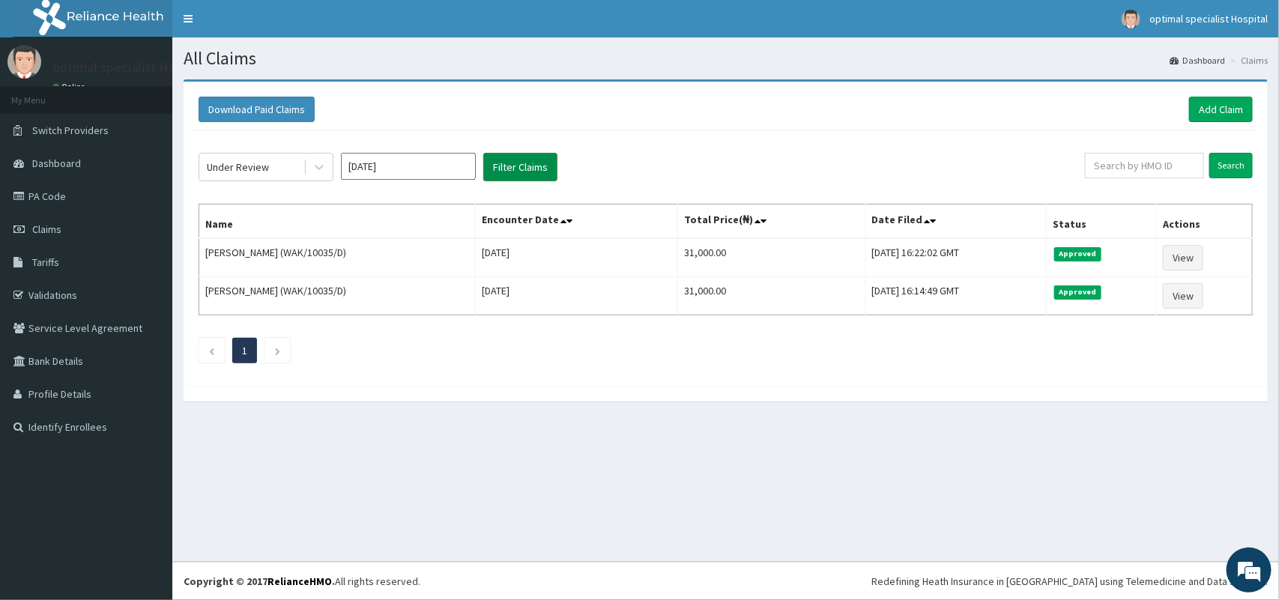
click at [538, 166] on button "Filter Claims" at bounding box center [520, 167] width 74 height 28
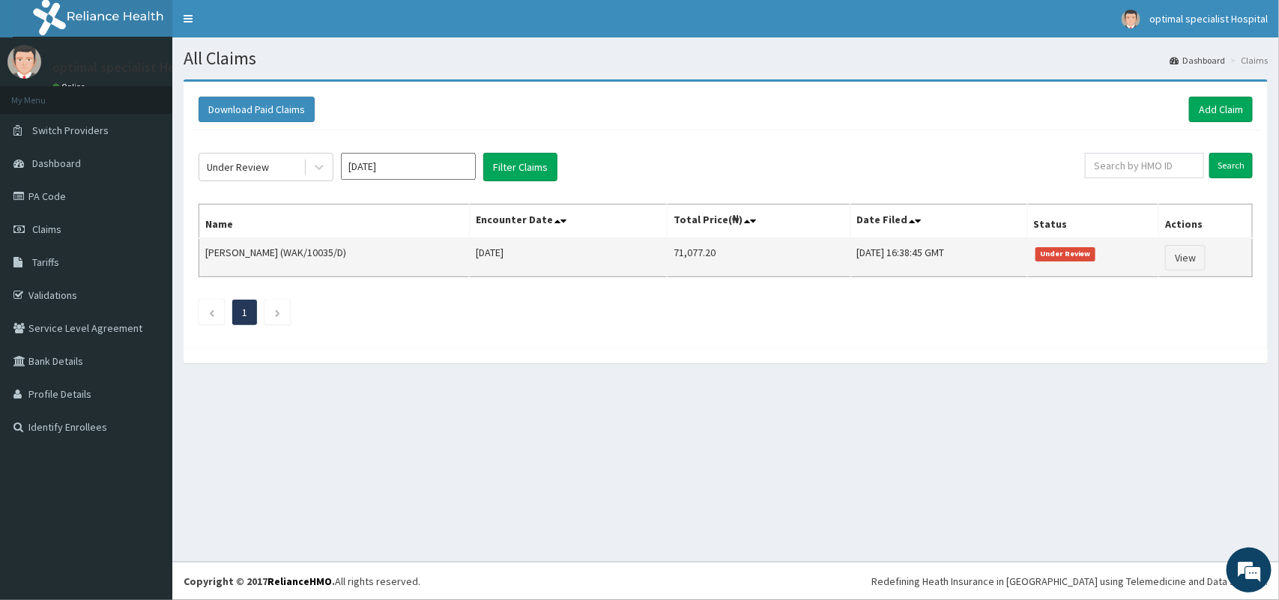
click at [1214, 257] on td "View" at bounding box center [1205, 257] width 94 height 39
click at [1185, 260] on link "View" at bounding box center [1185, 257] width 40 height 25
